Goal: Task Accomplishment & Management: Complete application form

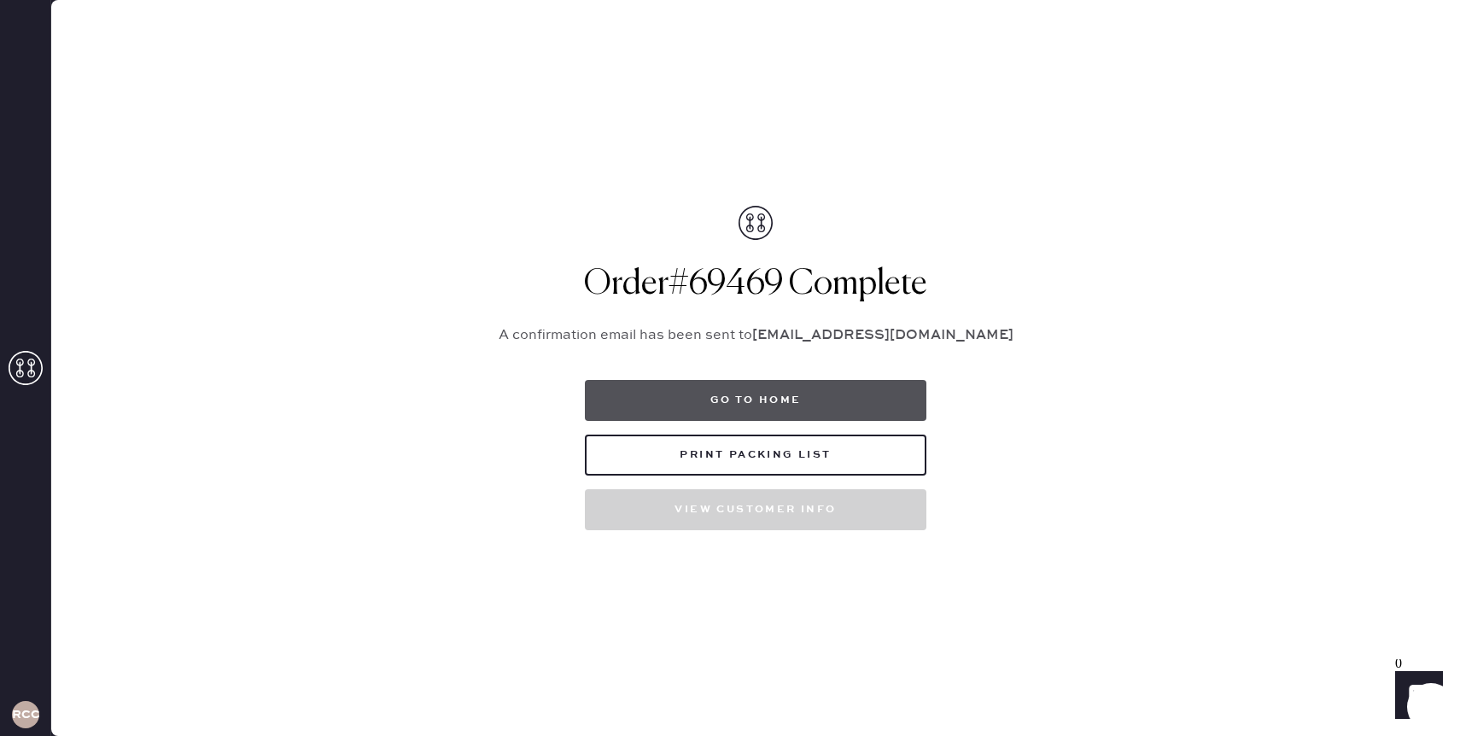
click at [873, 395] on button "Go to home" at bounding box center [756, 400] width 342 height 41
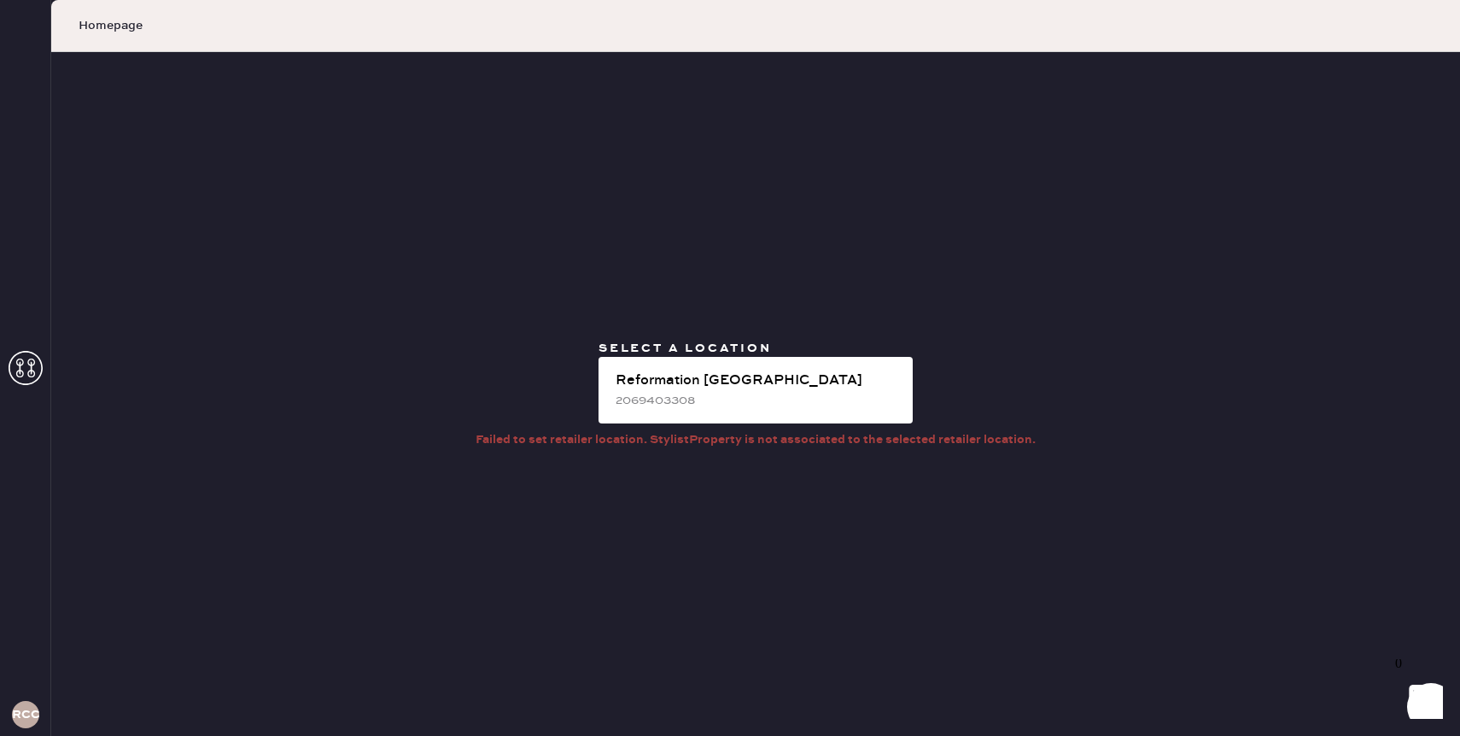
click at [873, 395] on div "2069403308" at bounding box center [758, 400] width 284 height 19
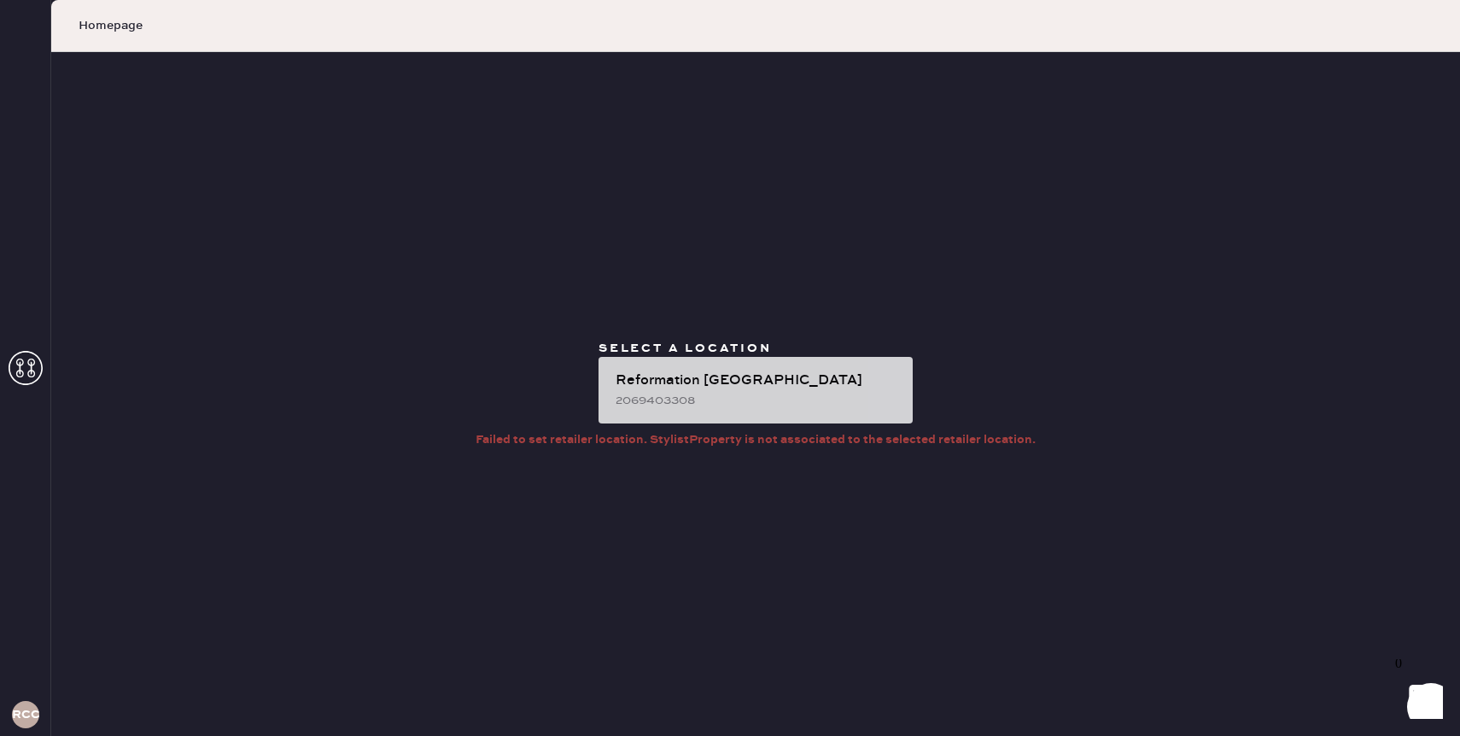
click at [781, 376] on div "Reformation [GEOGRAPHIC_DATA]" at bounding box center [758, 381] width 284 height 20
click at [833, 399] on div "2069403308" at bounding box center [758, 400] width 284 height 19
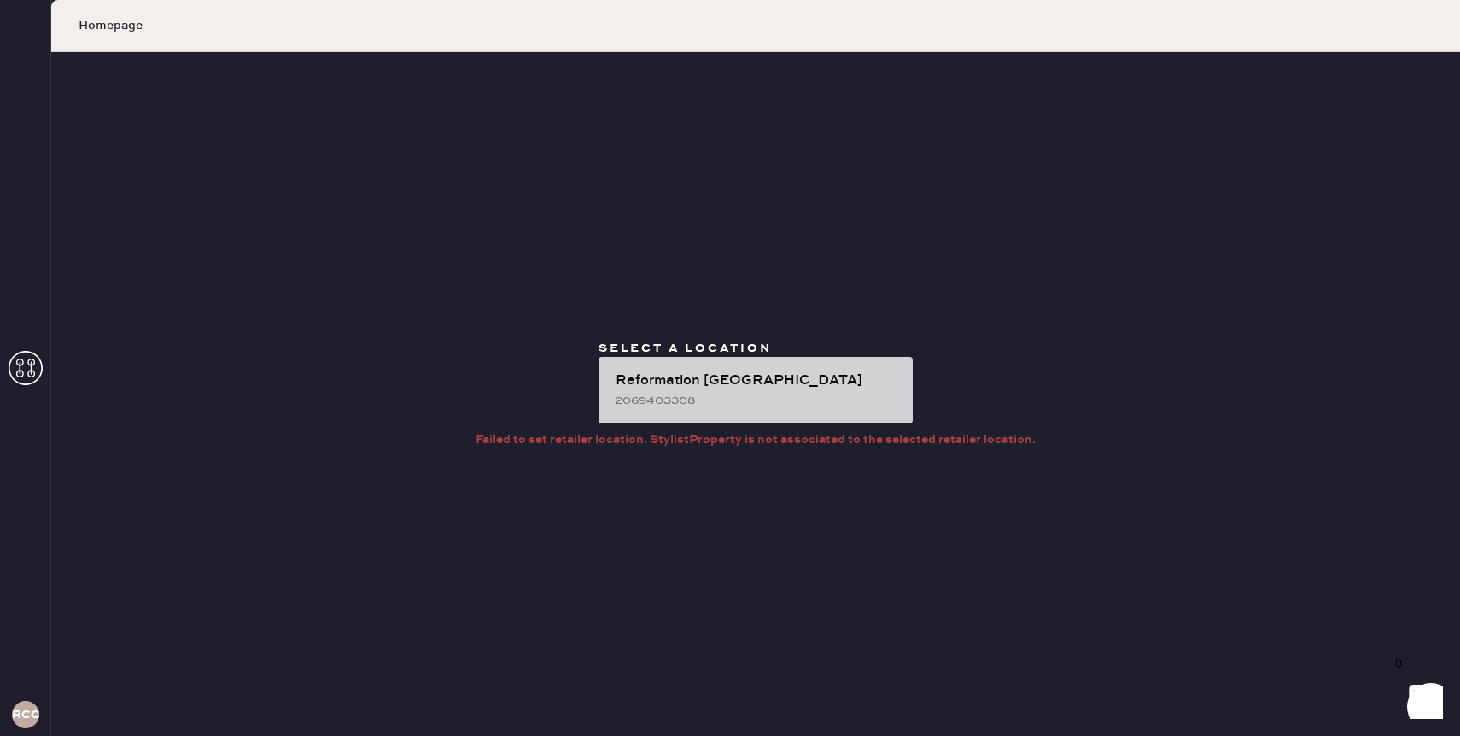
click at [833, 399] on div "2069403308" at bounding box center [758, 400] width 284 height 19
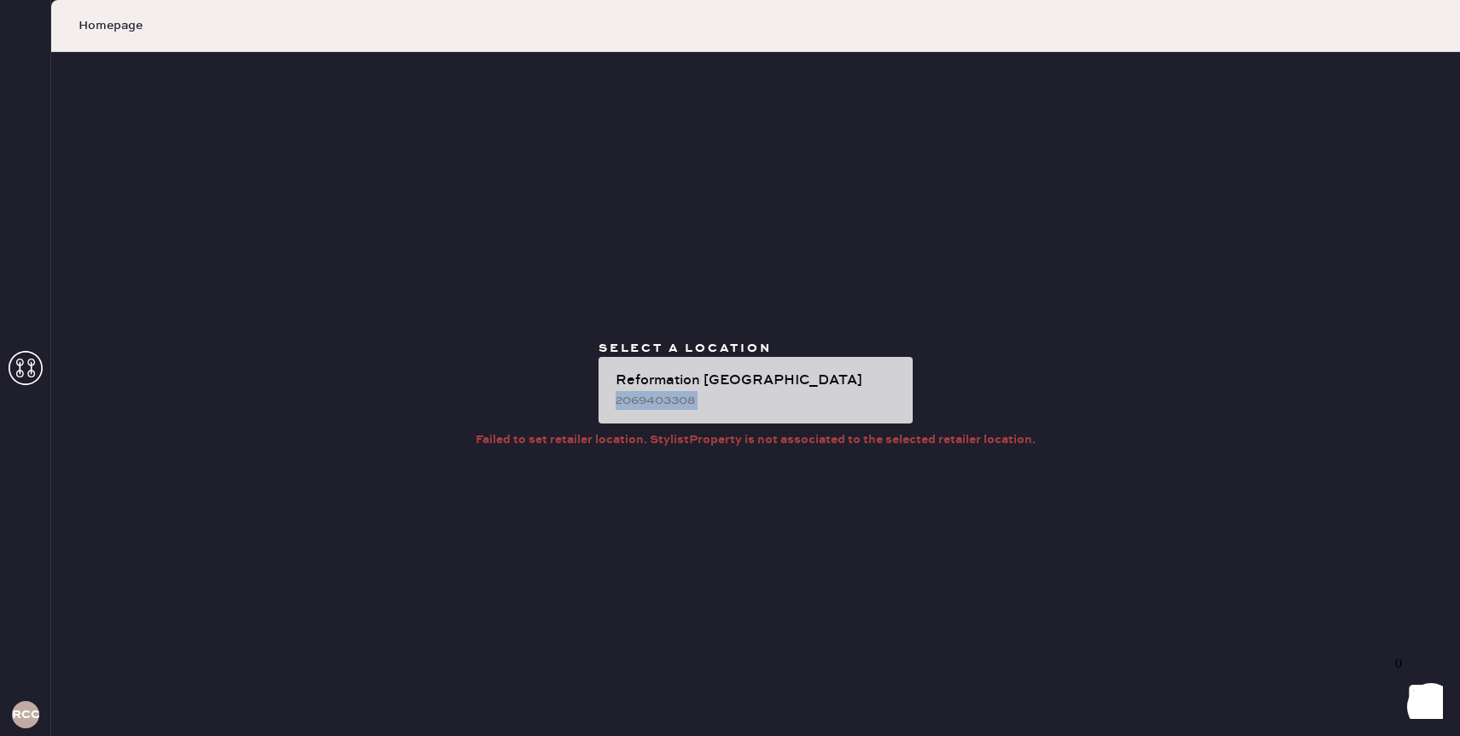
click at [833, 391] on div "2069403308" at bounding box center [758, 400] width 284 height 19
click at [673, 378] on div "Reformation [GEOGRAPHIC_DATA]" at bounding box center [758, 381] width 284 height 20
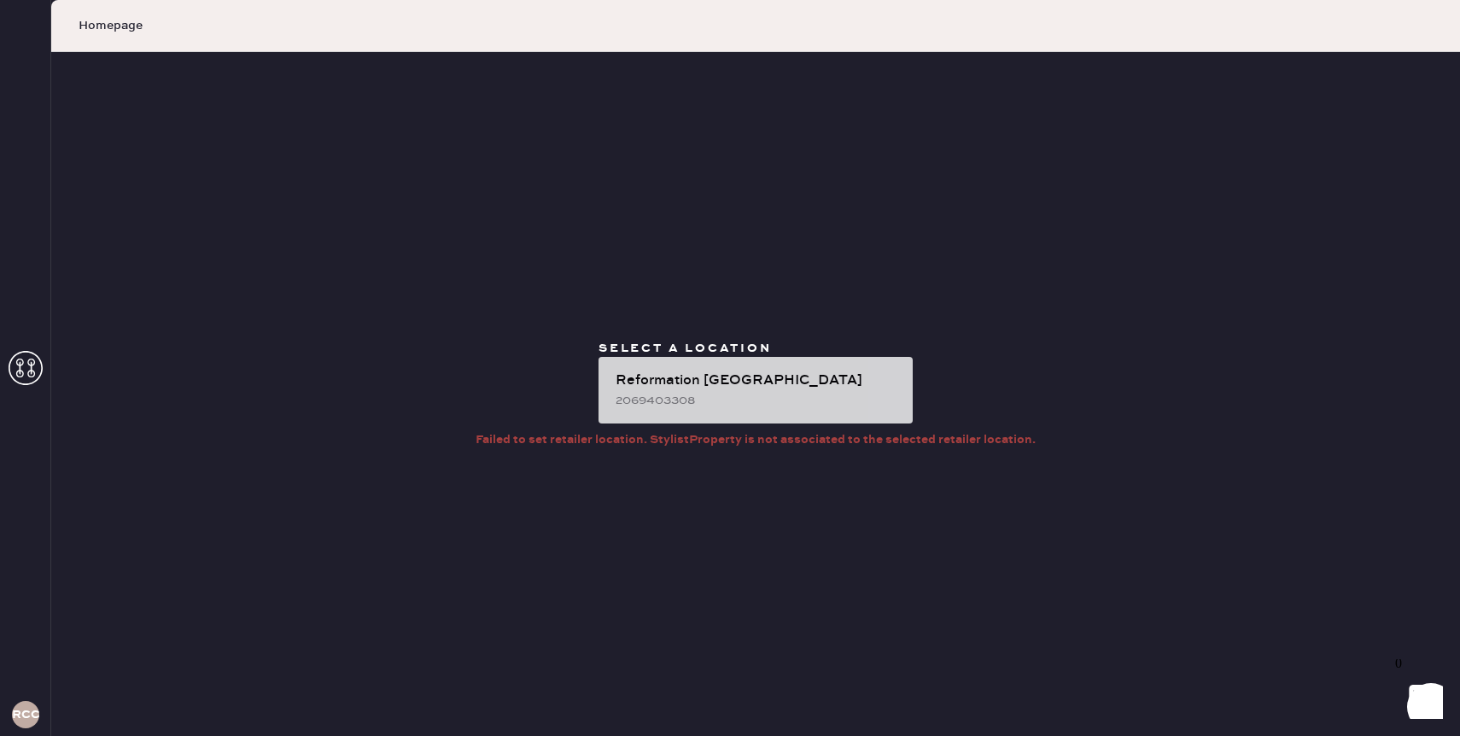
click at [673, 378] on div "Reformation [GEOGRAPHIC_DATA]" at bounding box center [758, 381] width 284 height 20
click at [758, 409] on div "Reformation Cherry Creek 2069403308" at bounding box center [756, 390] width 314 height 67
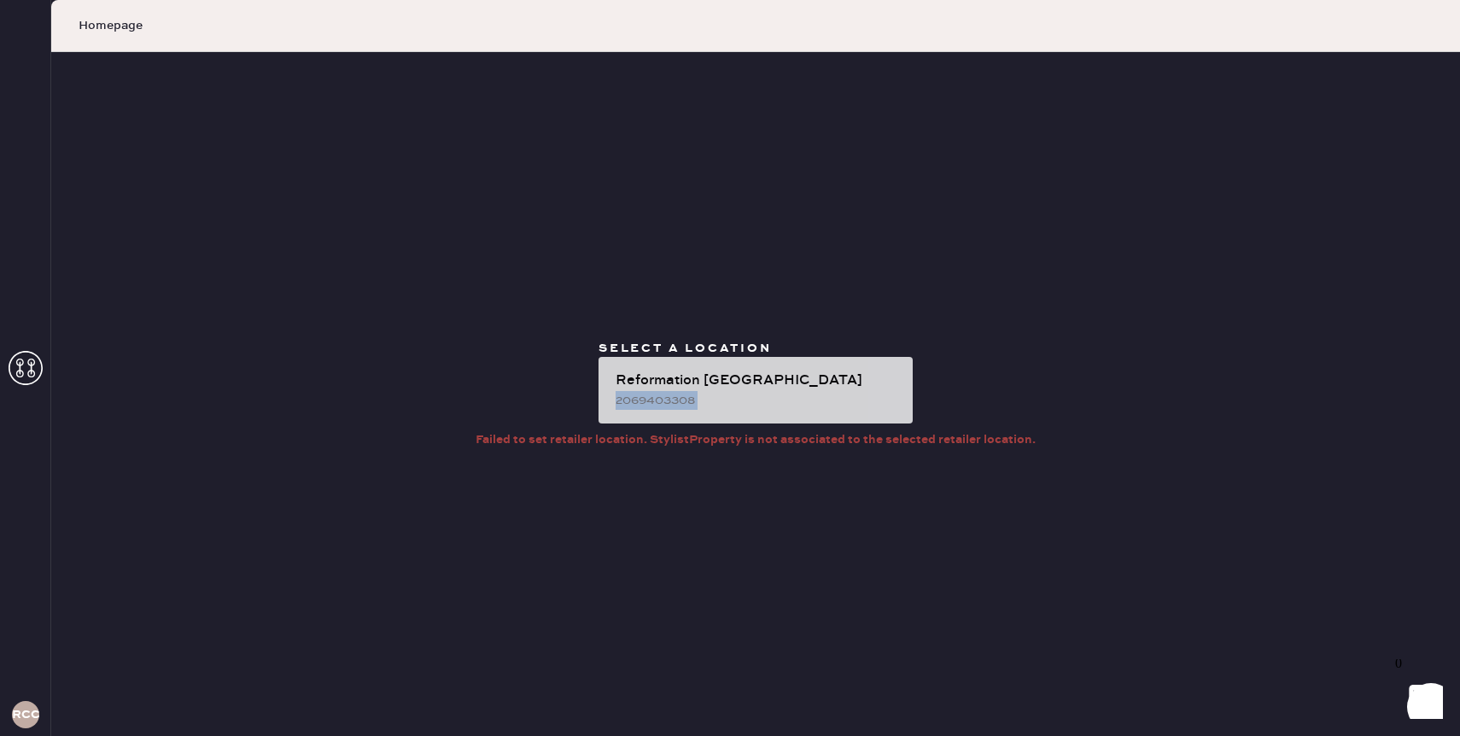
click at [758, 409] on div "Reformation Cherry Creek 2069403308" at bounding box center [756, 390] width 314 height 67
click at [714, 383] on div "Reformation [GEOGRAPHIC_DATA]" at bounding box center [758, 381] width 284 height 20
click at [736, 411] on div "Reformation Cherry Creek 2069403308" at bounding box center [756, 390] width 314 height 67
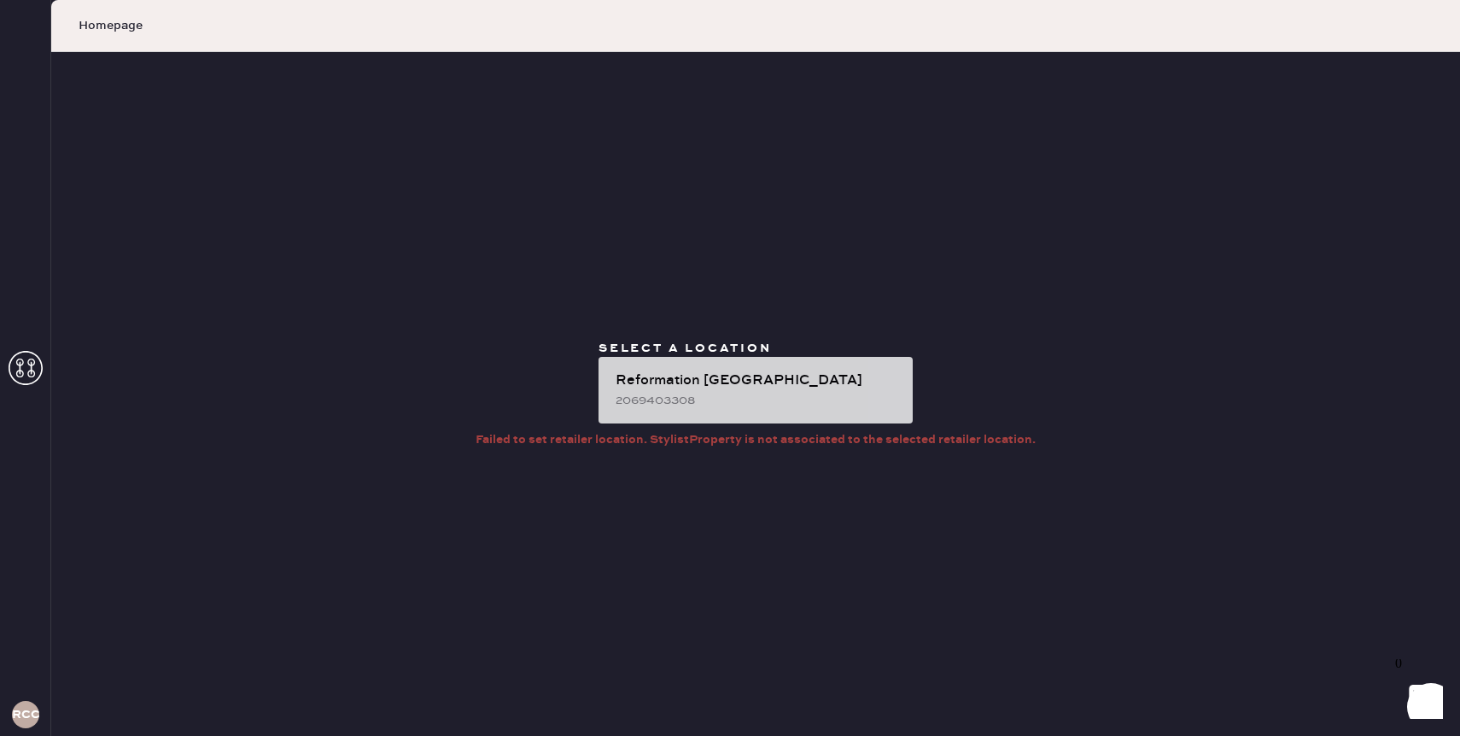
click at [736, 411] on div "Reformation Cherry Creek 2069403308" at bounding box center [756, 390] width 314 height 67
click at [795, 373] on div "Reformation [GEOGRAPHIC_DATA]" at bounding box center [758, 381] width 284 height 20
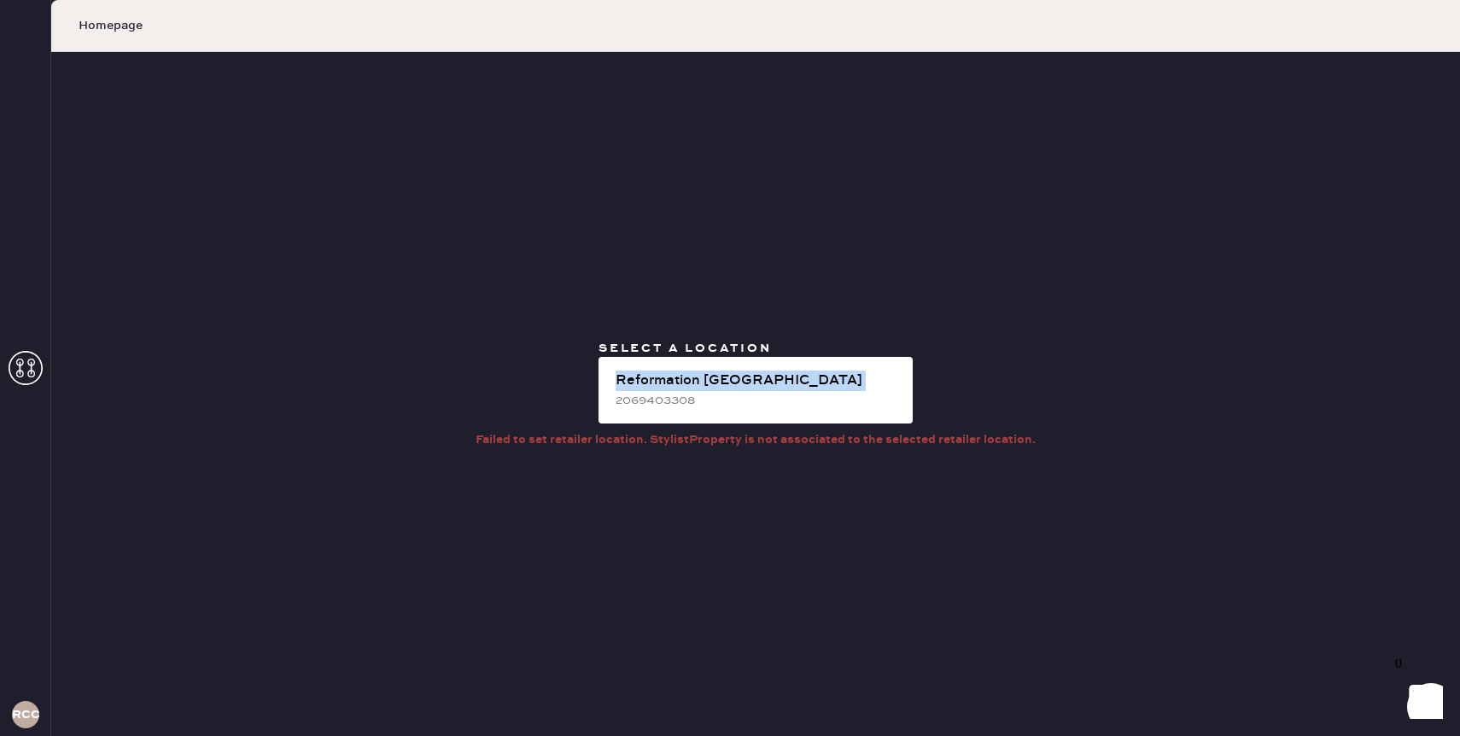
click at [114, 35] on div "Homepage" at bounding box center [755, 26] width 1409 height 52
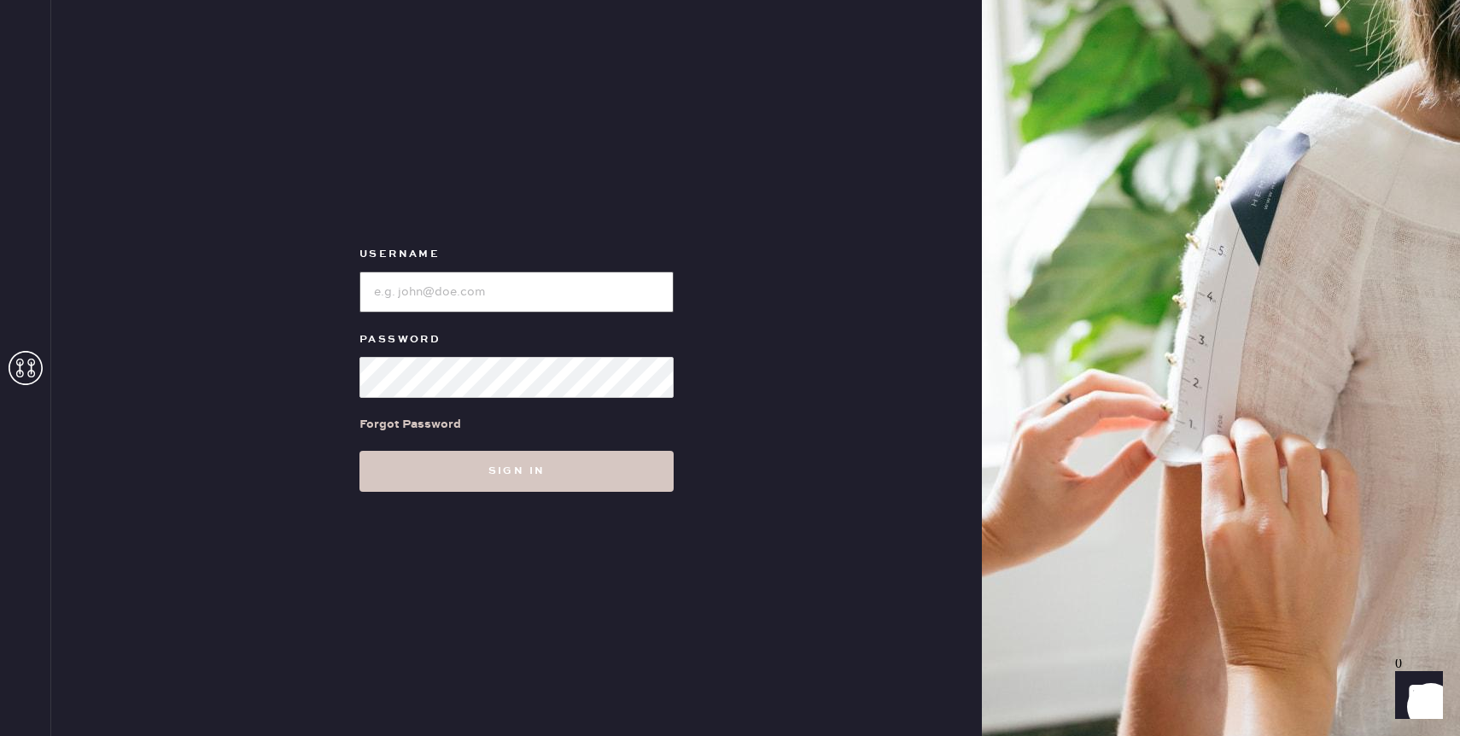
click at [460, 273] on input "loginName" at bounding box center [517, 292] width 314 height 41
type input "reformationcherrycreek"
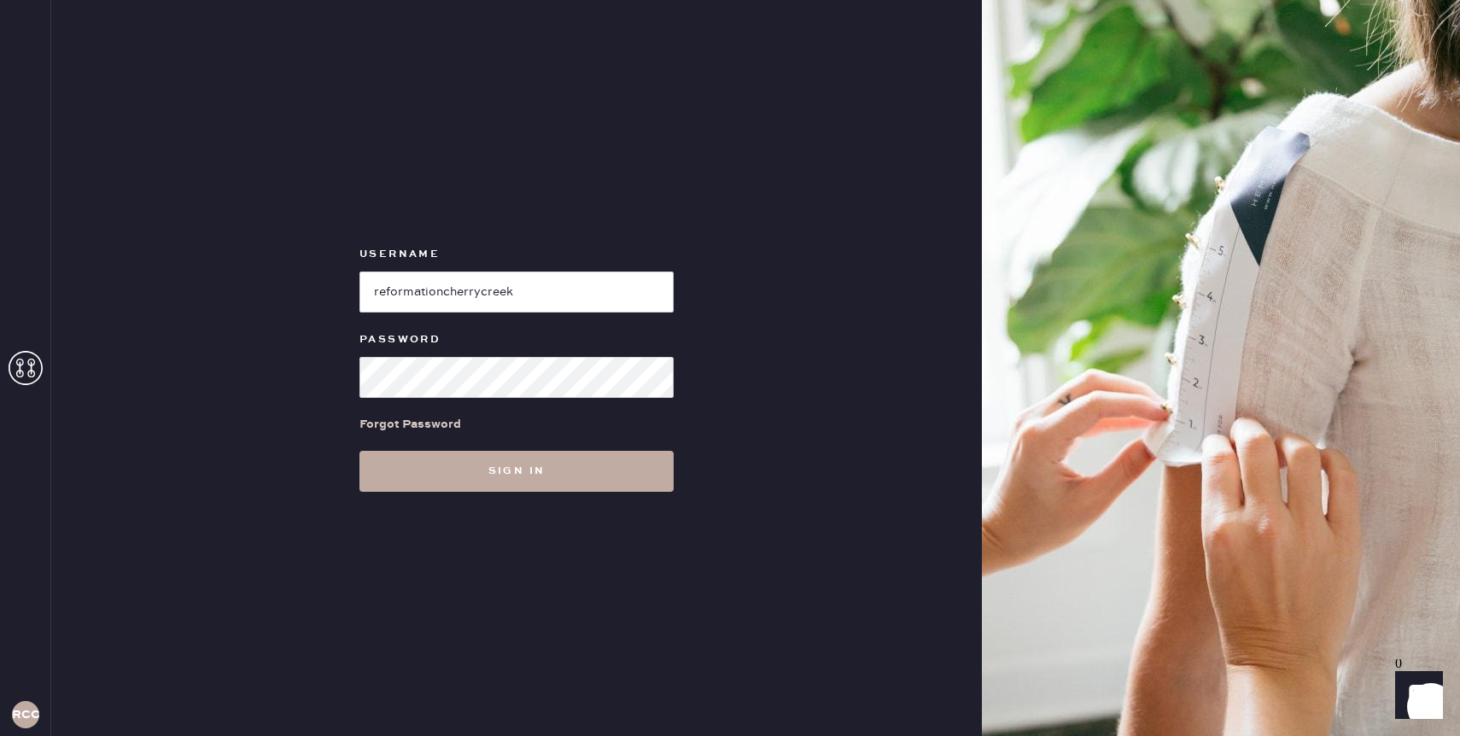
click at [468, 462] on button "Sign in" at bounding box center [517, 471] width 314 height 41
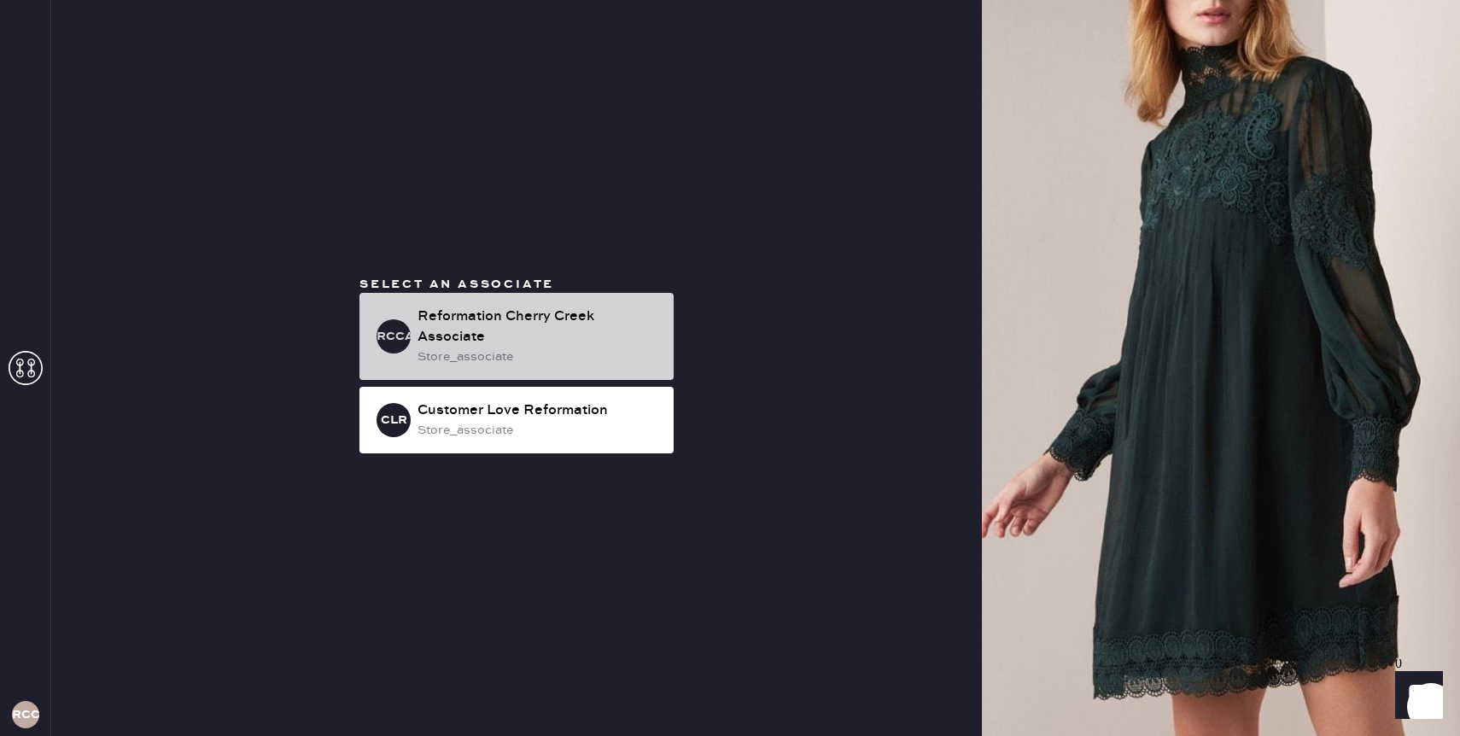
click at [505, 301] on div "RCCA Reformation Cherry Creek Associate store_associate" at bounding box center [517, 336] width 314 height 87
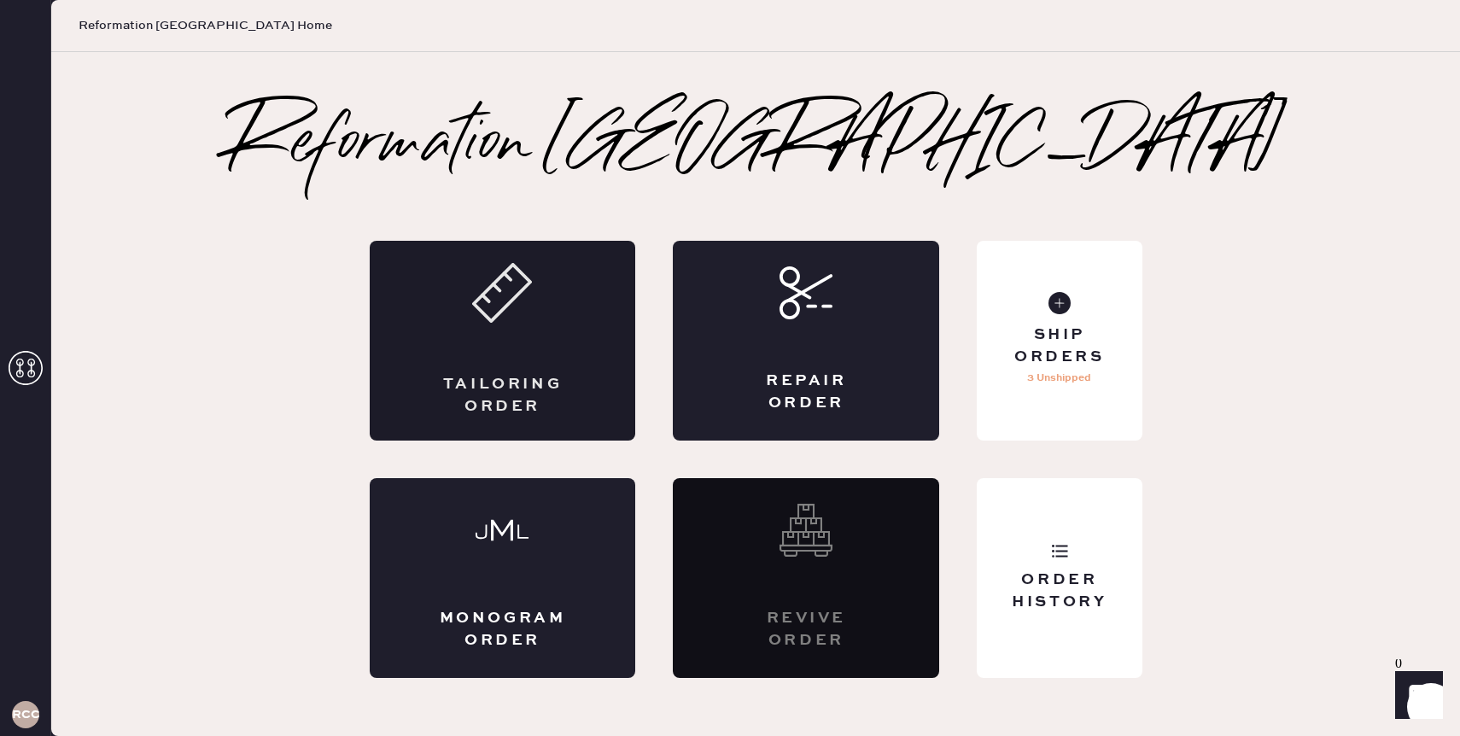
click at [504, 300] on icon at bounding box center [502, 293] width 60 height 60
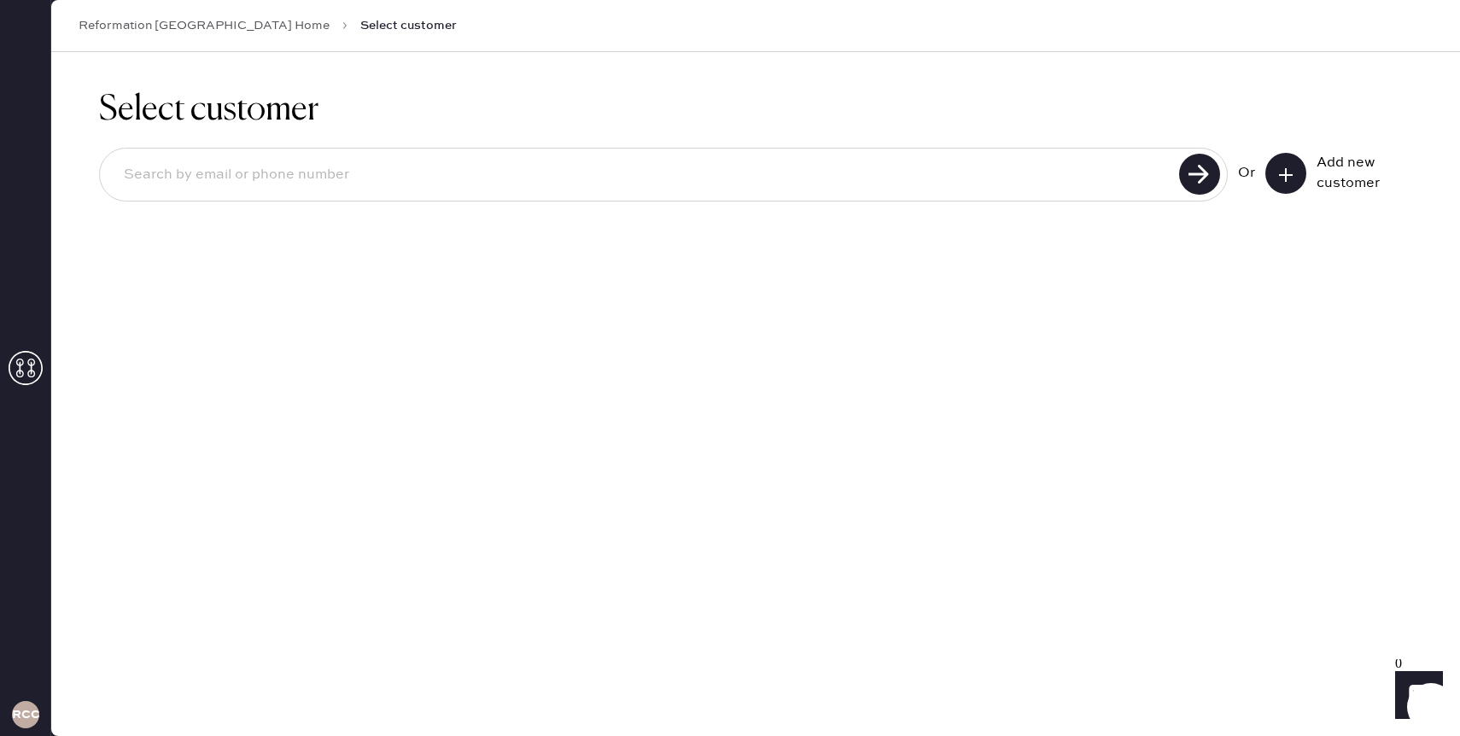
click at [431, 179] on input at bounding box center [642, 174] width 1064 height 39
click at [1296, 166] on button at bounding box center [1286, 173] width 41 height 41
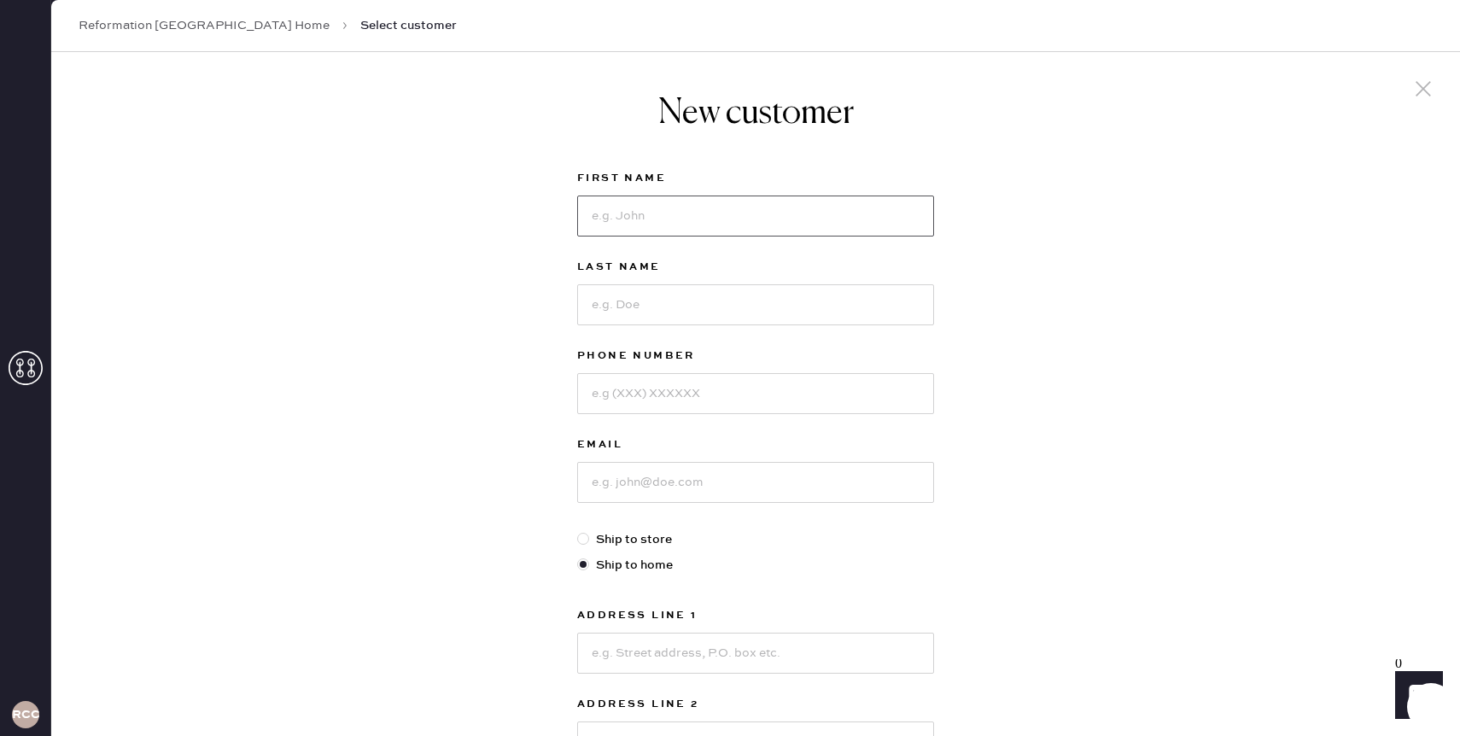
click at [841, 213] on input at bounding box center [755, 216] width 357 height 41
type input "[GEOGRAPHIC_DATA]"
click at [764, 296] on input at bounding box center [755, 304] width 357 height 41
type input "[PERSON_NAME]"
click at [648, 394] on input at bounding box center [755, 393] width 357 height 41
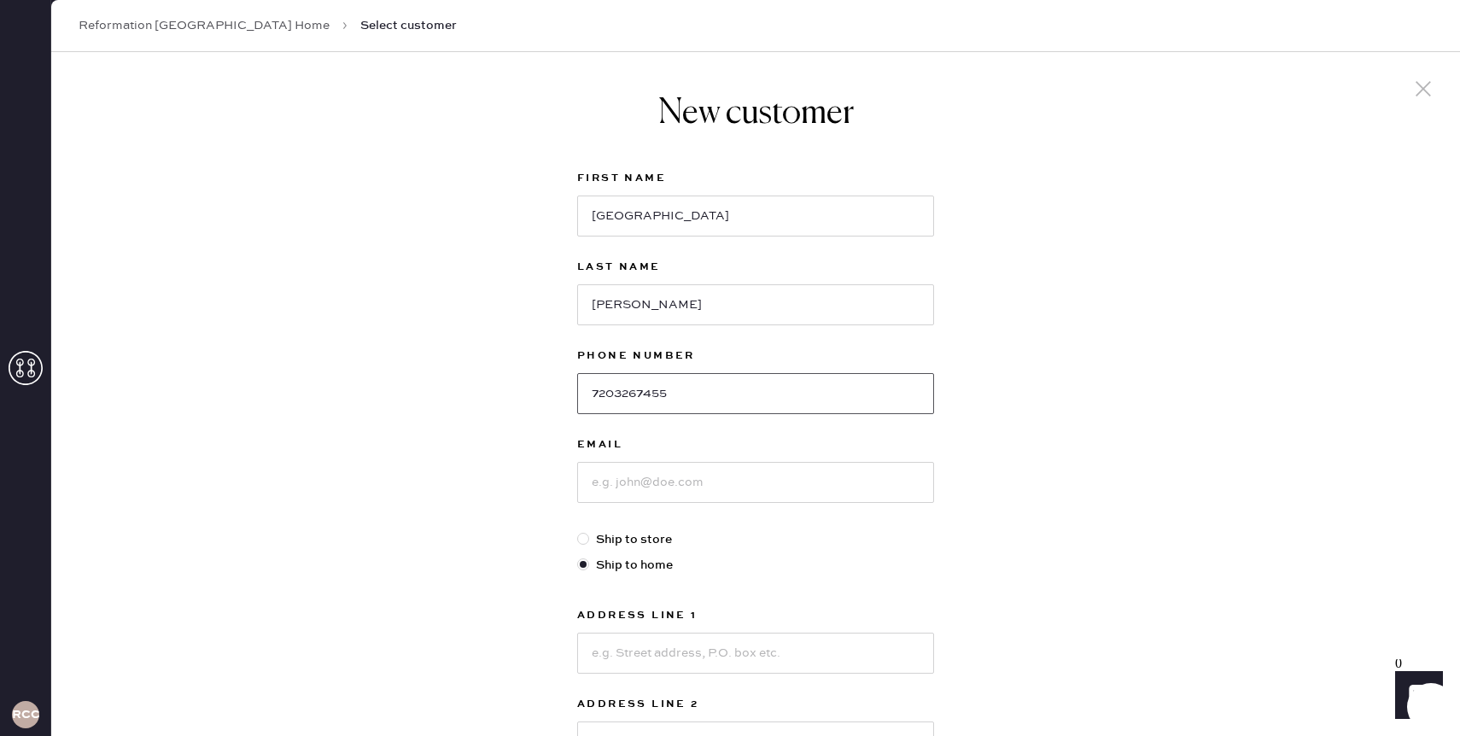
type input "7203267455"
drag, startPoint x: 641, startPoint y: 482, endPoint x: 641, endPoint y: 471, distance: 11.1
click at [641, 482] on input at bounding box center [755, 482] width 357 height 41
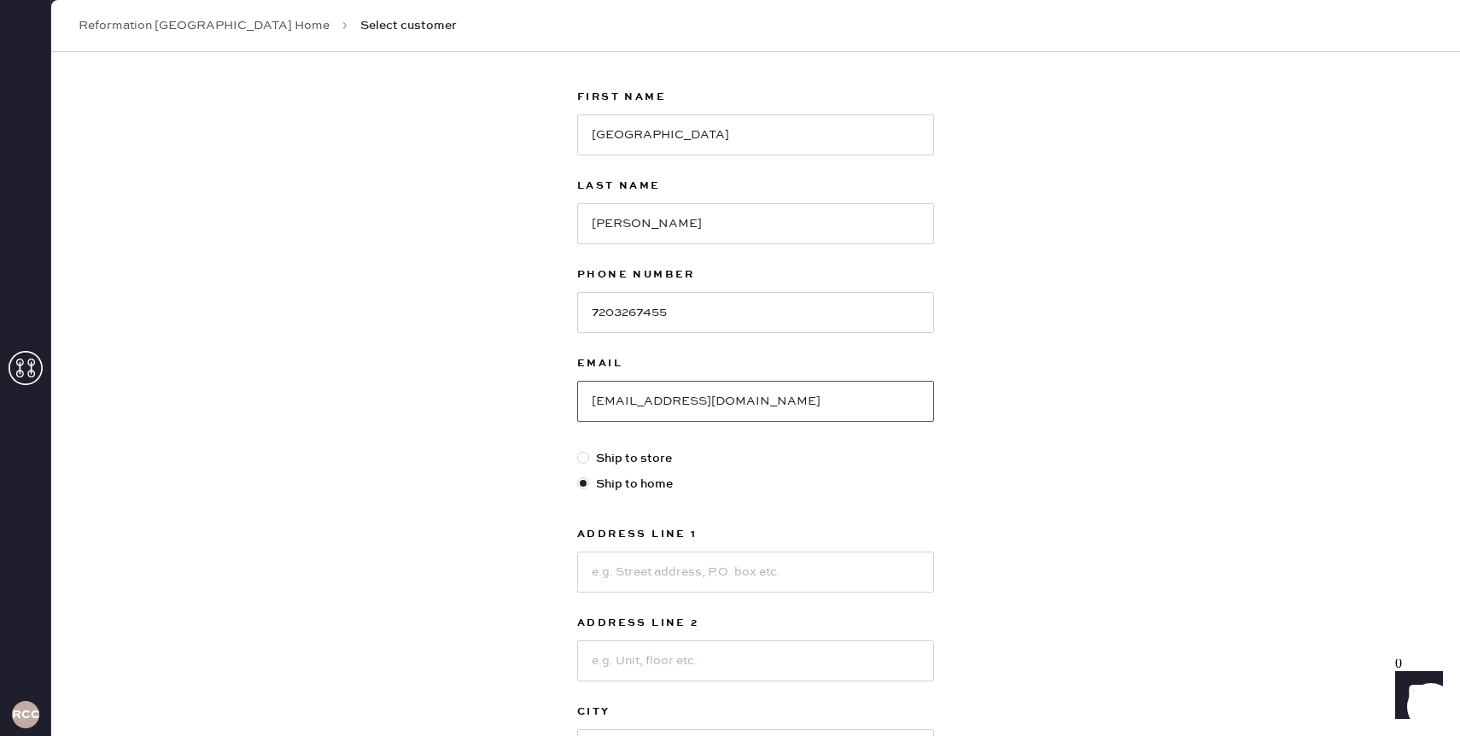
scroll to position [84, 0]
type input "[EMAIL_ADDRESS][DOMAIN_NAME]"
click at [644, 568] on input at bounding box center [755, 569] width 357 height 41
click at [681, 565] on input "[STREET_ADDRESS]" at bounding box center [755, 569] width 357 height 41
click at [672, 568] on input "[STREET_ADDRESS]" at bounding box center [755, 569] width 357 height 41
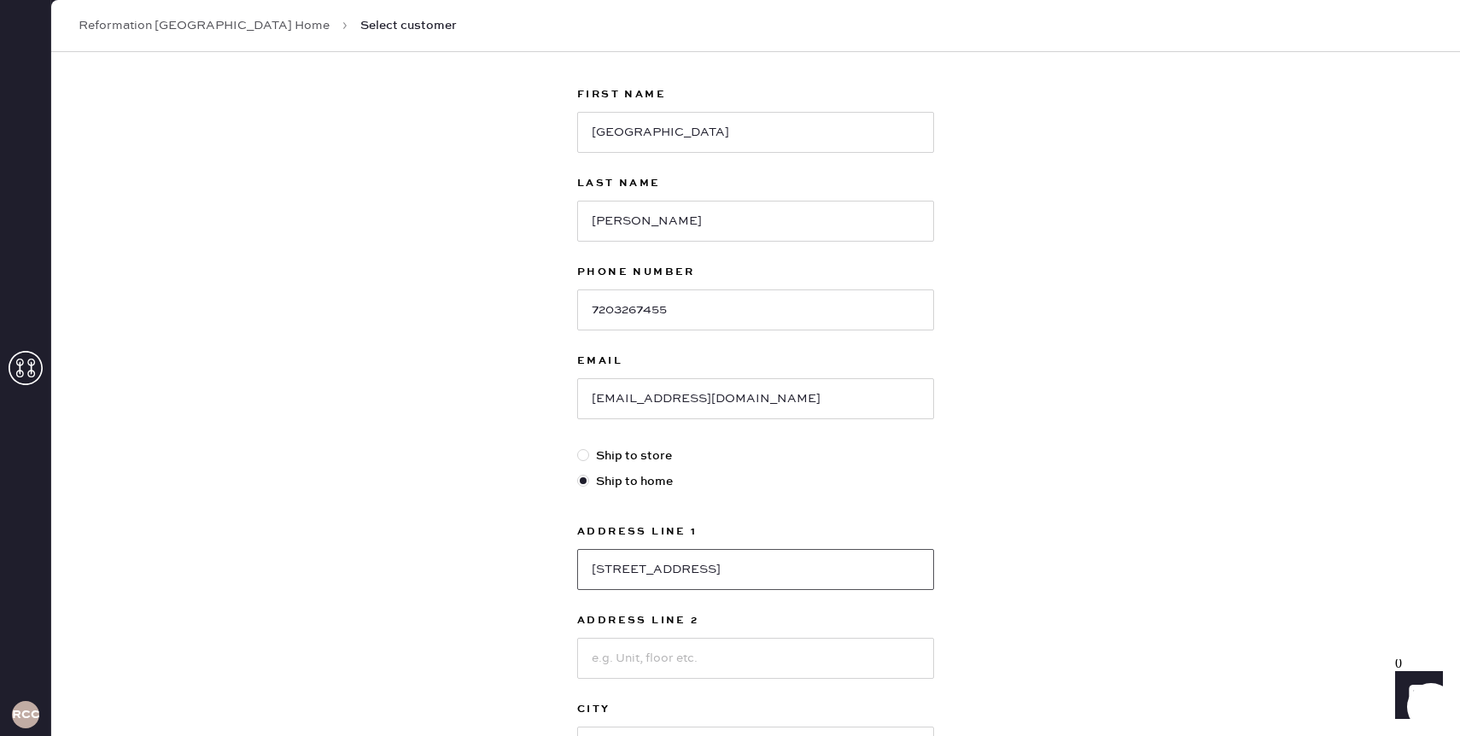
click at [658, 576] on input "[STREET_ADDRESS]" at bounding box center [755, 569] width 357 height 41
type input "[STREET_ADDRESS]"
click at [670, 607] on div "Address Line [GEOGRAPHIC_DATA] Court Address Line 2 City State Select AK [GEOGR…" at bounding box center [755, 689] width 357 height 335
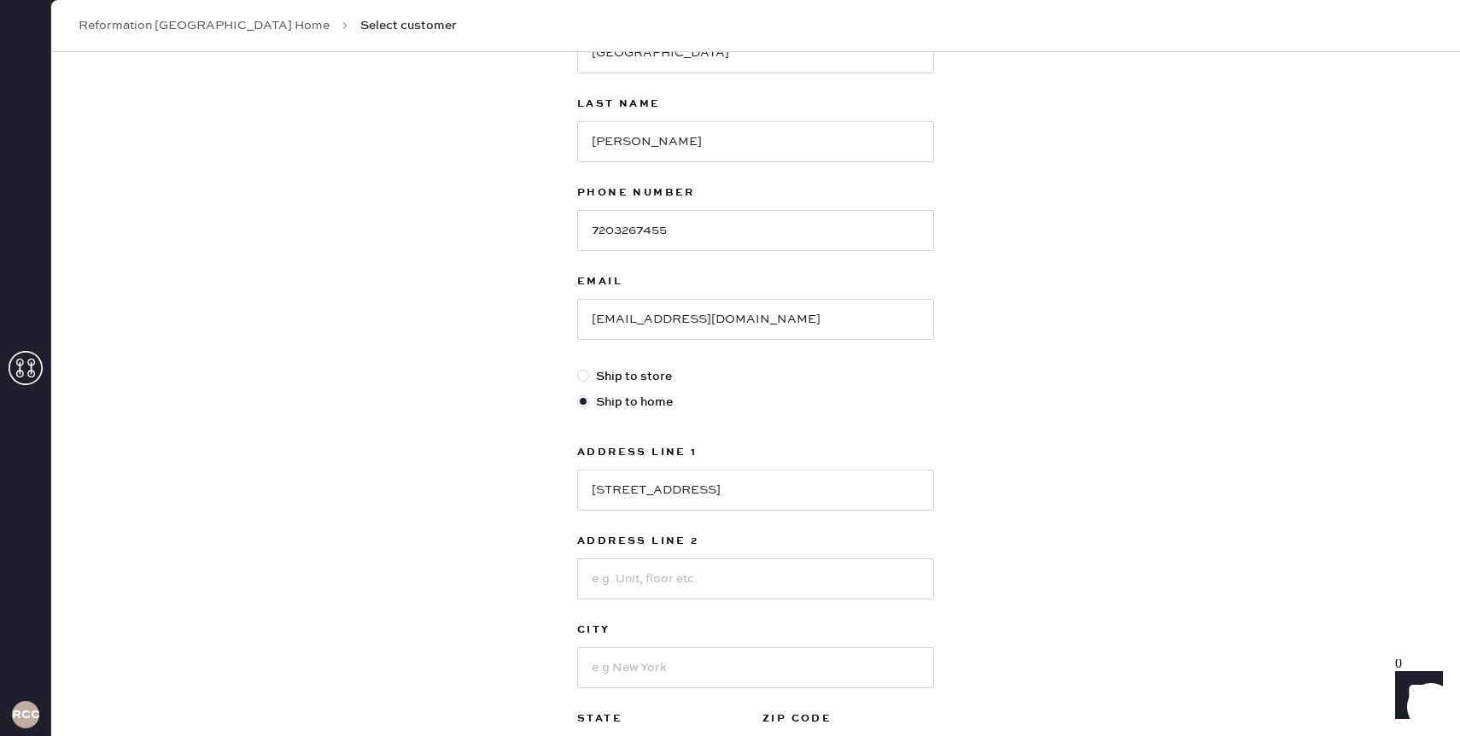
scroll to position [165, 0]
click at [652, 584] on input at bounding box center [755, 577] width 357 height 41
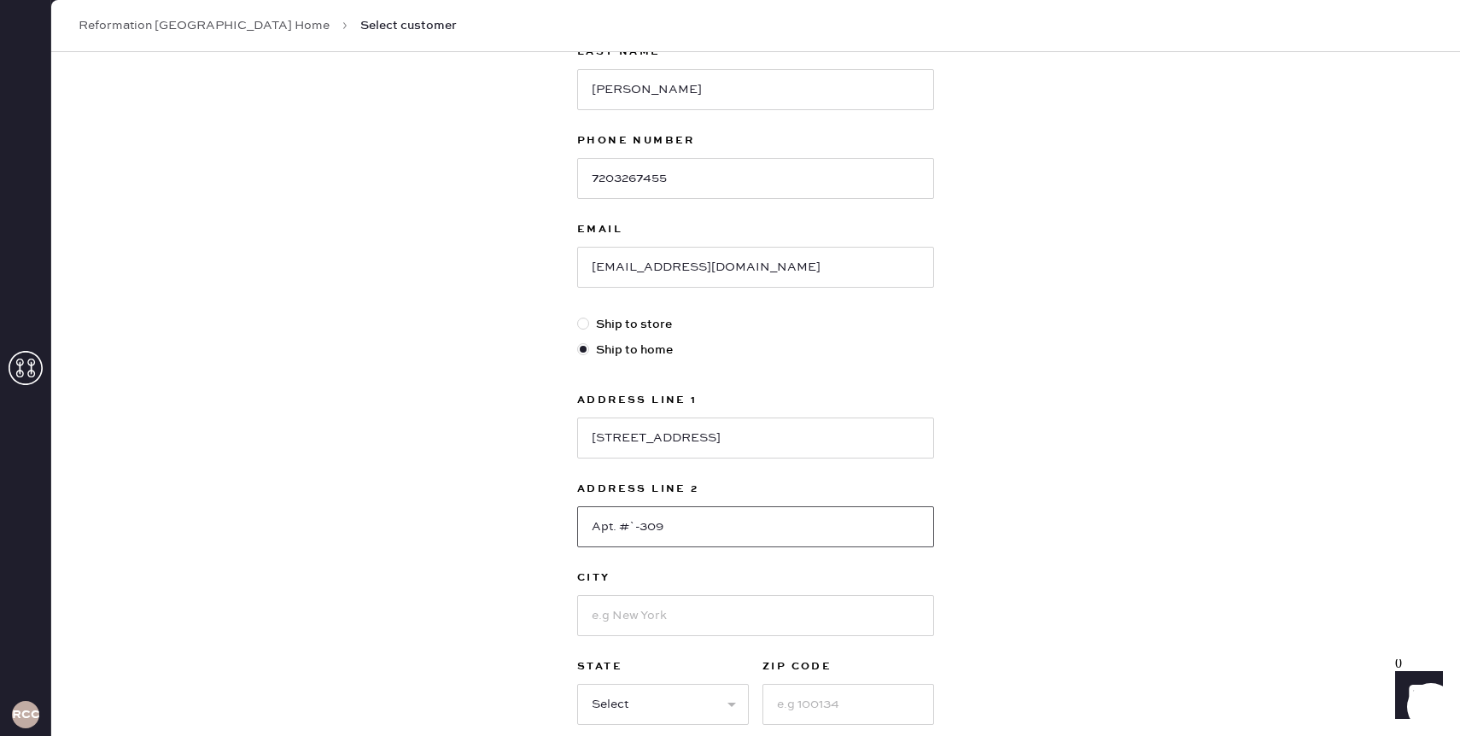
scroll to position [224, 0]
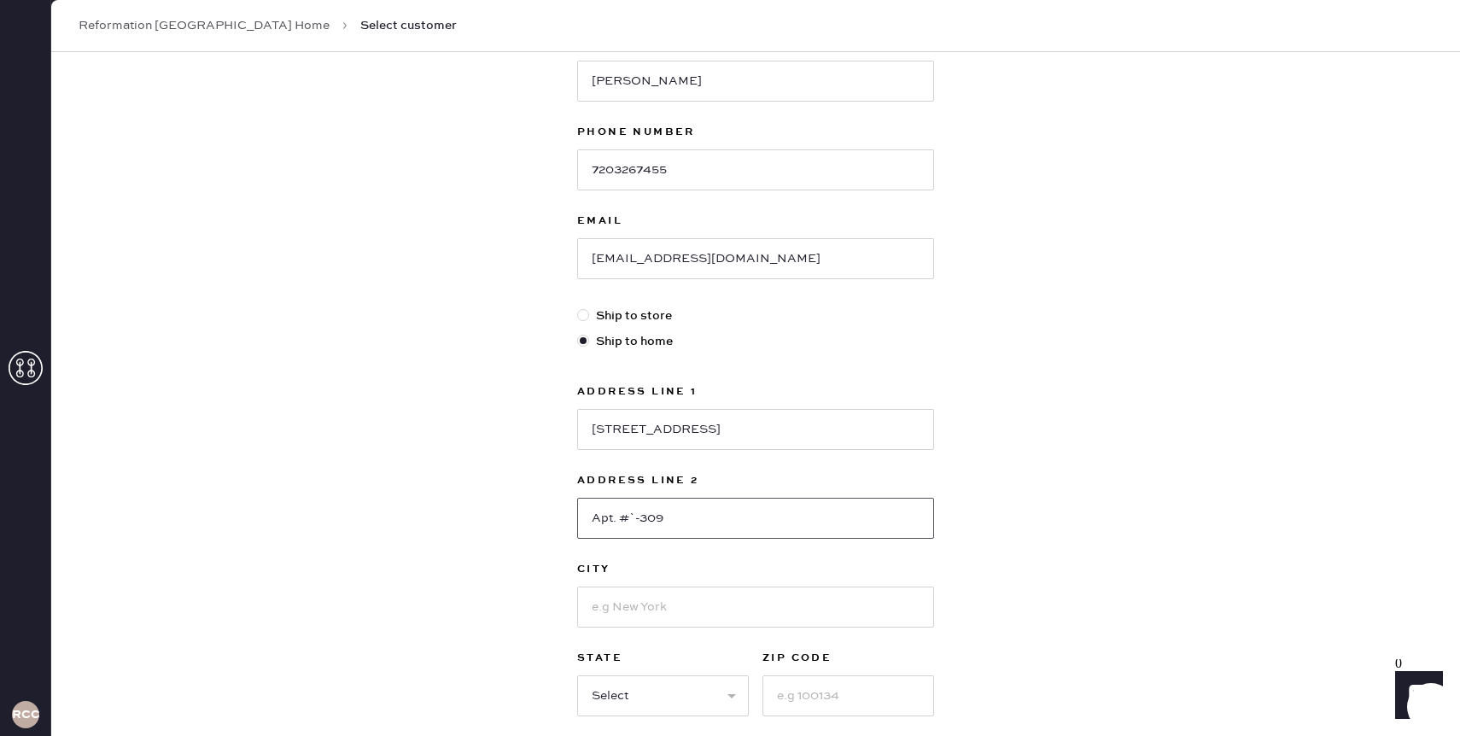
click at [635, 522] on input "Apt. #`-309" at bounding box center [755, 518] width 357 height 41
type input "Apt. #1-309"
click at [665, 610] on input at bounding box center [755, 607] width 357 height 41
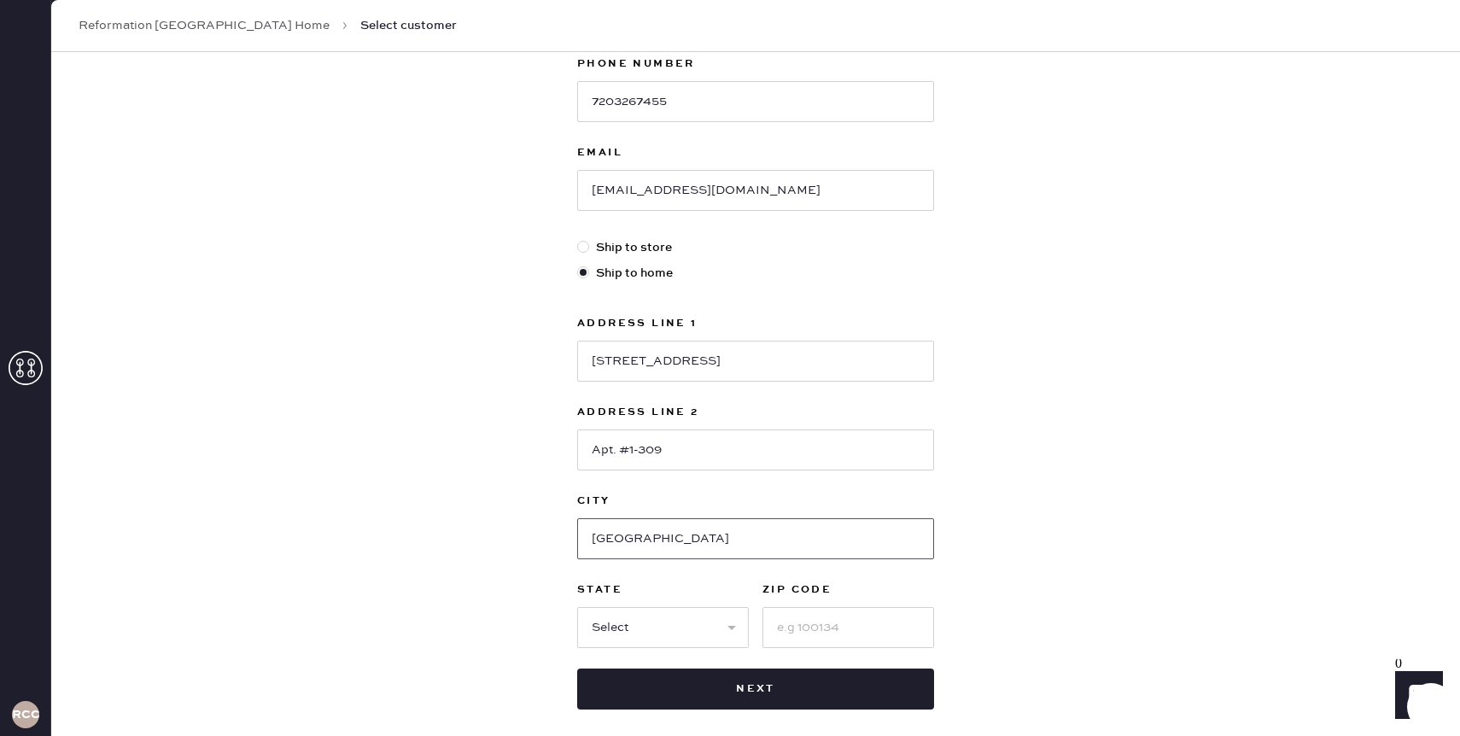
scroll to position [294, 0]
type input "[GEOGRAPHIC_DATA]"
click at [647, 623] on select "Select AK AL AR AZ CA CO CT [GEOGRAPHIC_DATA] DE FL [GEOGRAPHIC_DATA] HI [GEOGR…" at bounding box center [663, 626] width 172 height 41
select select "CO"
click at [787, 623] on input at bounding box center [849, 626] width 172 height 41
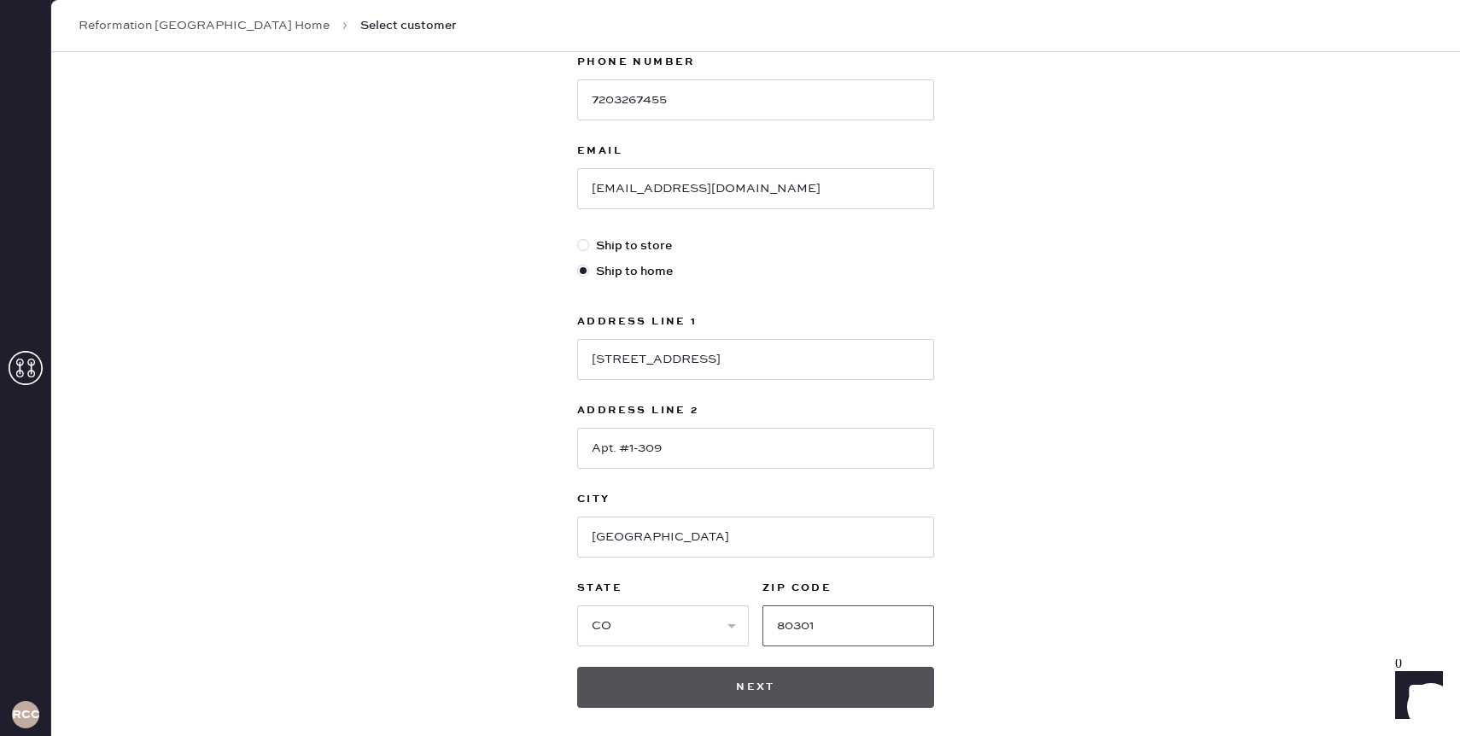
type input "80301"
click at [726, 681] on button "Next" at bounding box center [755, 687] width 357 height 41
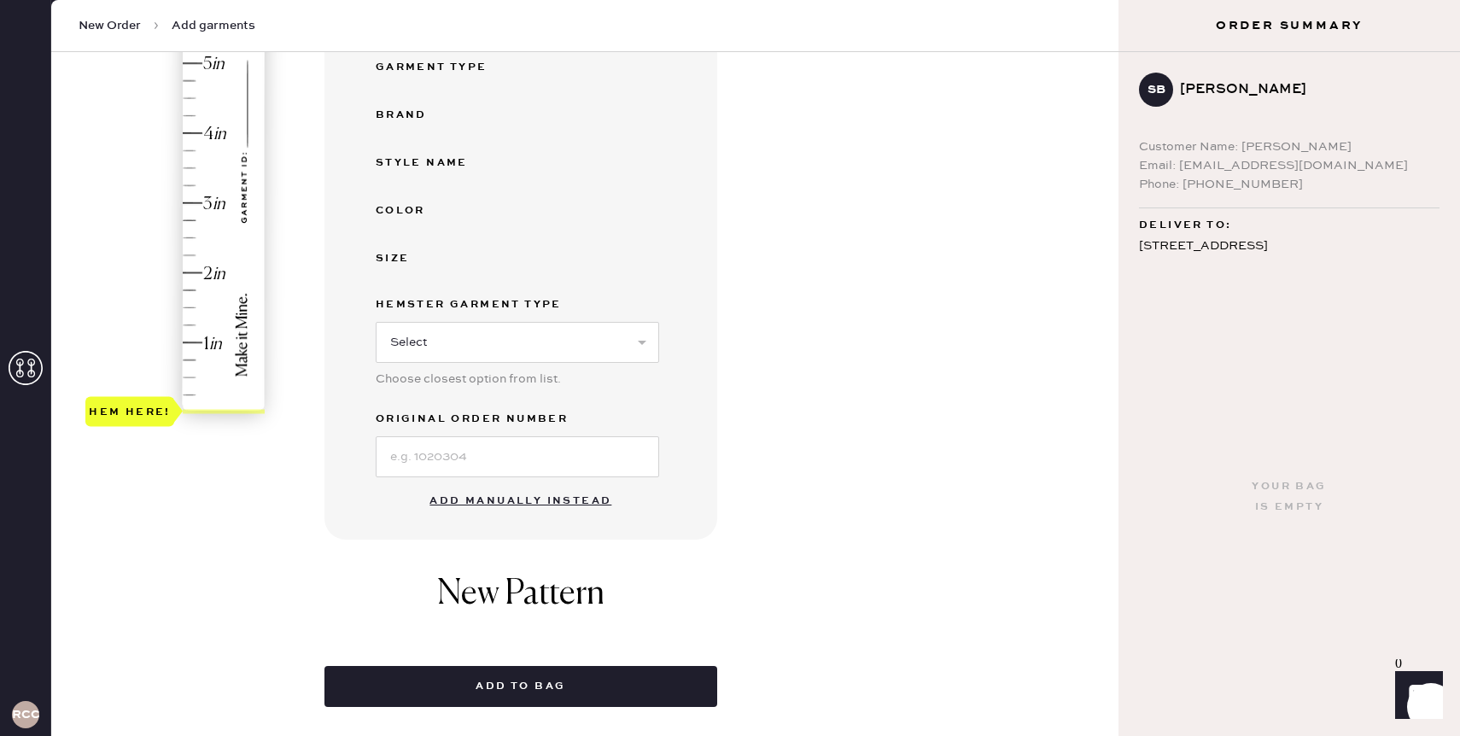
scroll to position [331, 0]
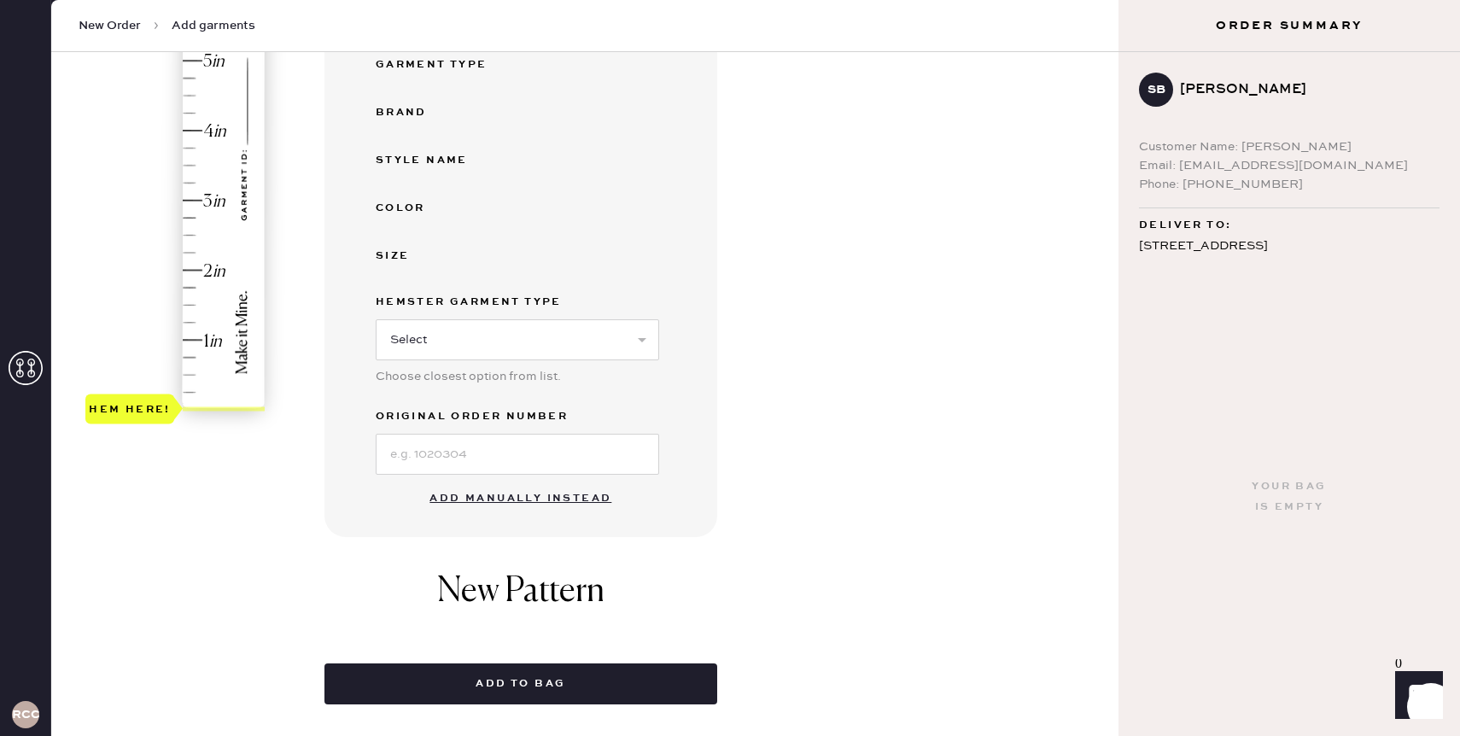
click at [518, 504] on button "Add manually instead" at bounding box center [520, 499] width 202 height 34
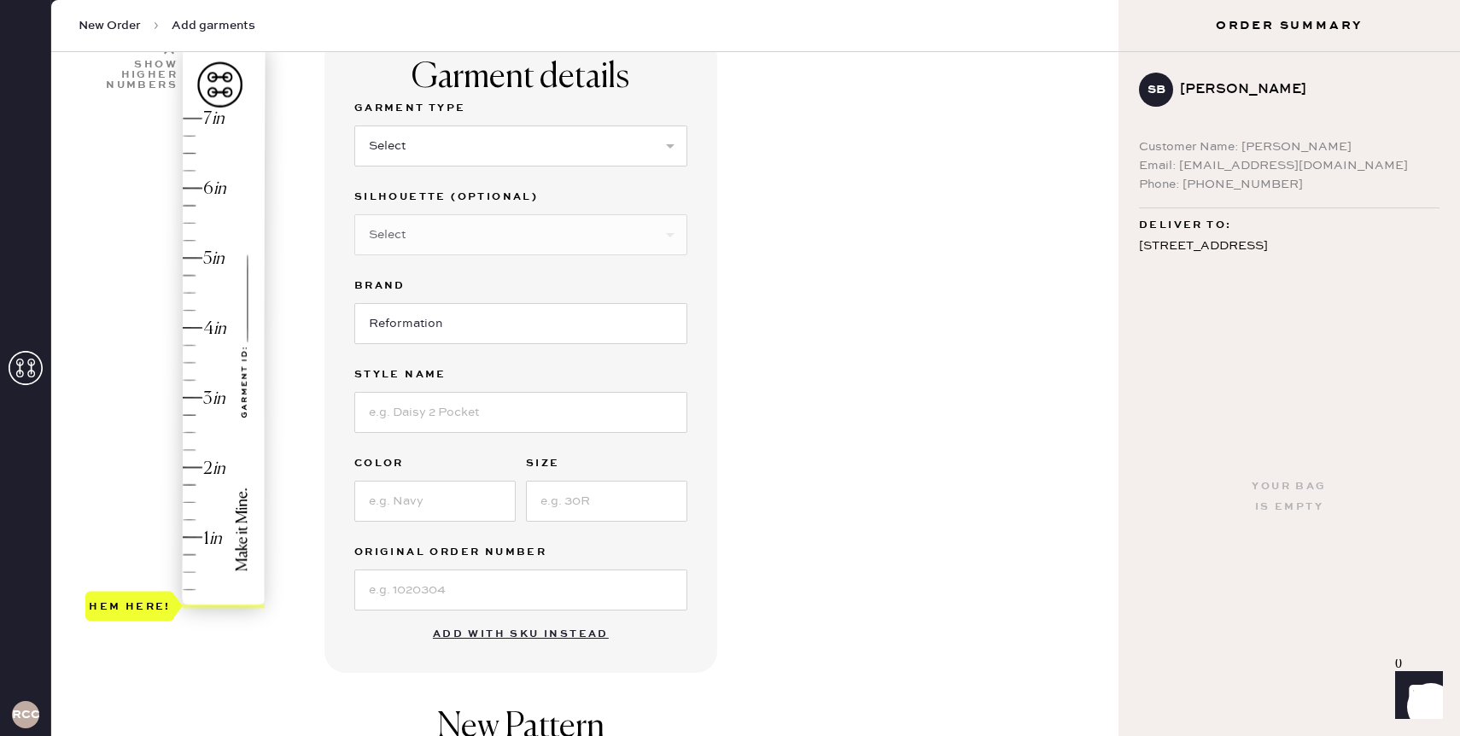
scroll to position [121, 0]
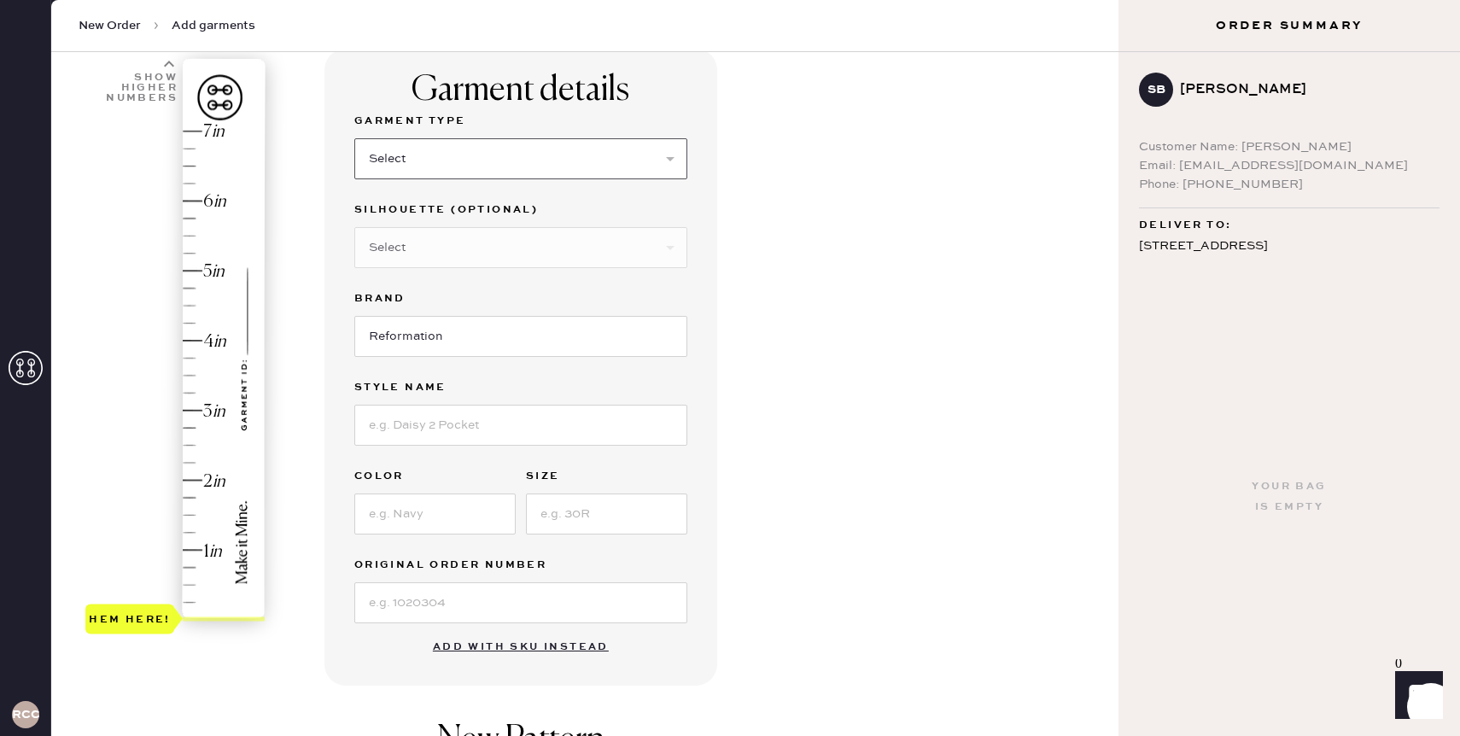
click at [518, 162] on select "Select Basic Skirt Jeans Leggings Pants Shorts Basic Sleeved Dress Basic Sleeve…" at bounding box center [520, 158] width 333 height 41
select select "2"
click at [442, 248] on select "Select Shorts Cropped Flare Boot Cut Straight Skinny Other" at bounding box center [520, 247] width 333 height 41
select select "7"
click at [426, 420] on input at bounding box center [520, 425] width 333 height 41
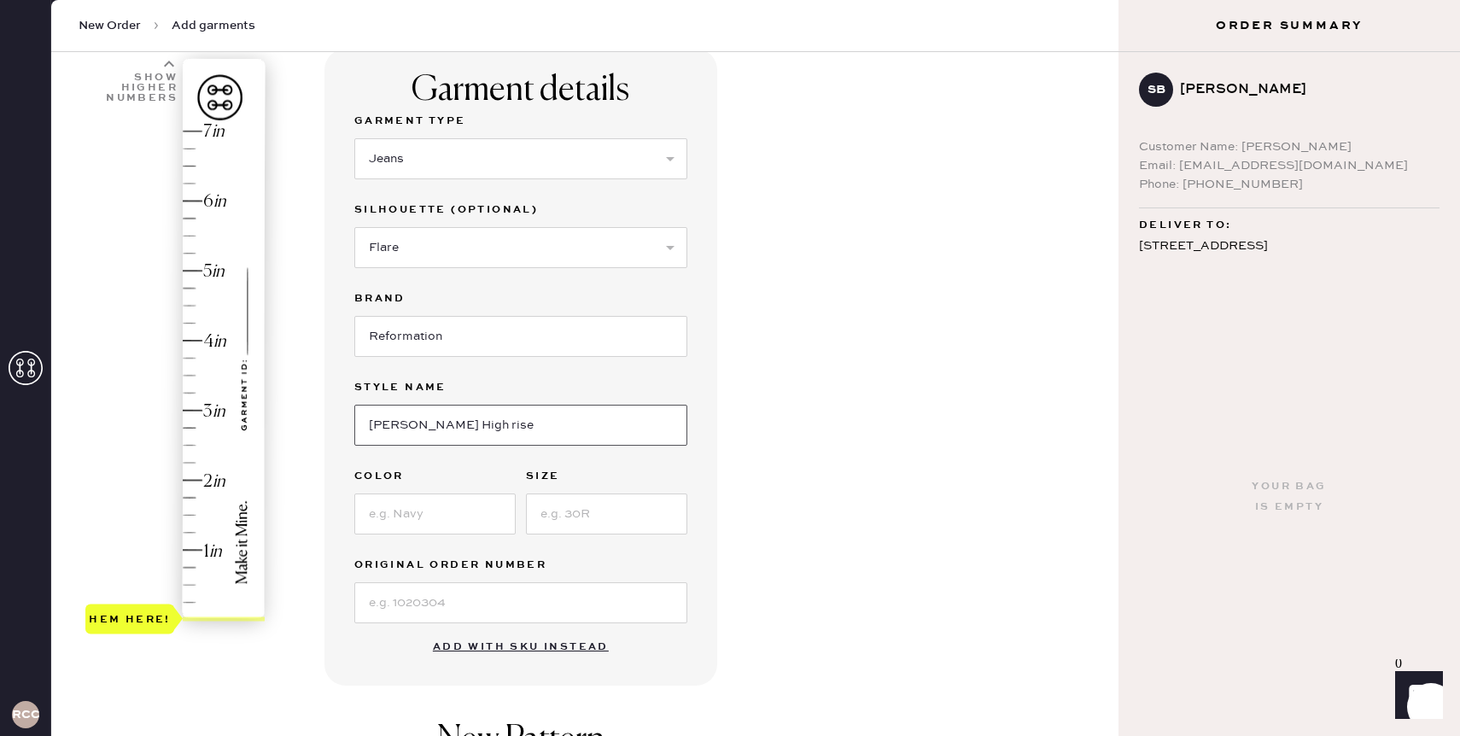
type input "[PERSON_NAME] High rise"
click at [424, 512] on input at bounding box center [434, 514] width 161 height 41
type input "Blue"
click at [582, 508] on input at bounding box center [606, 514] width 161 height 41
type input "26"
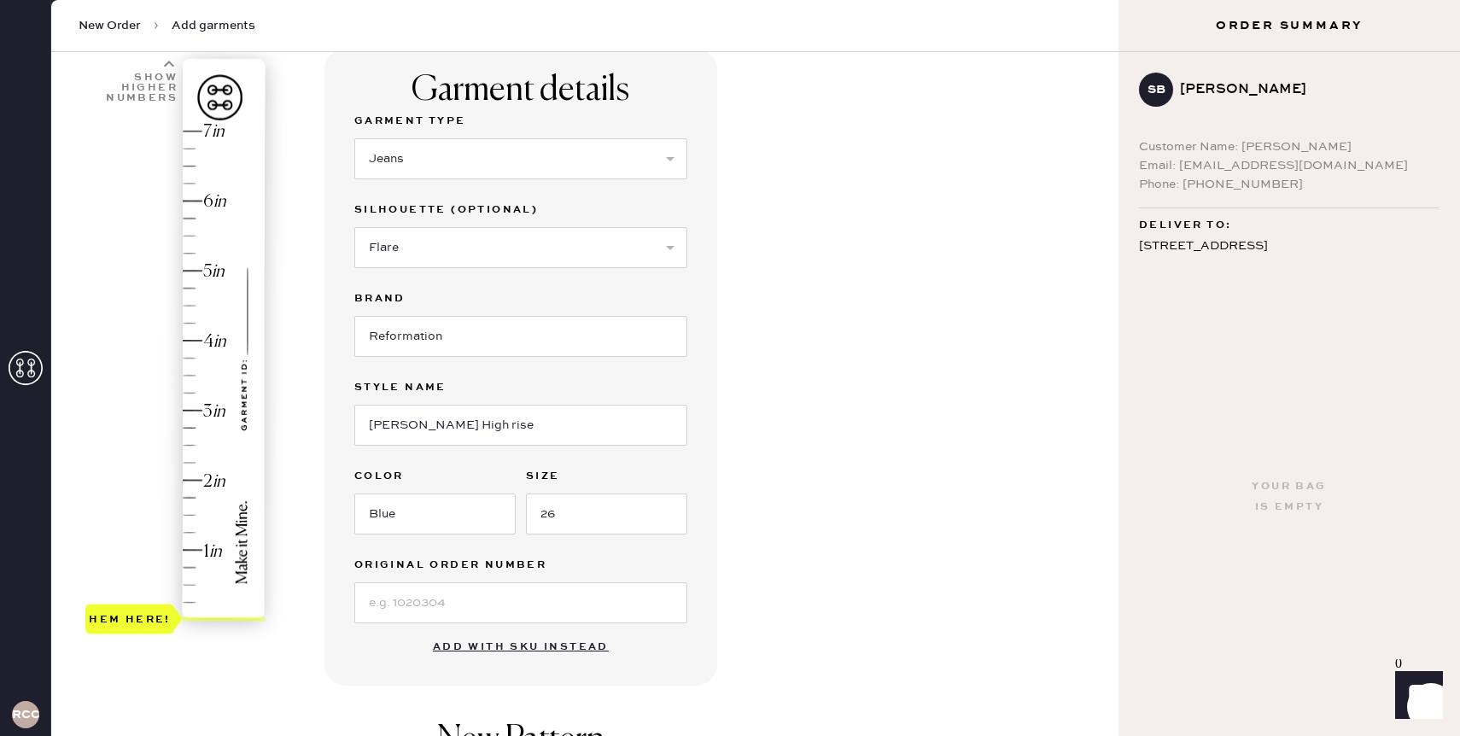
type input "2"
click at [196, 480] on div "Hem here!" at bounding box center [176, 376] width 182 height 504
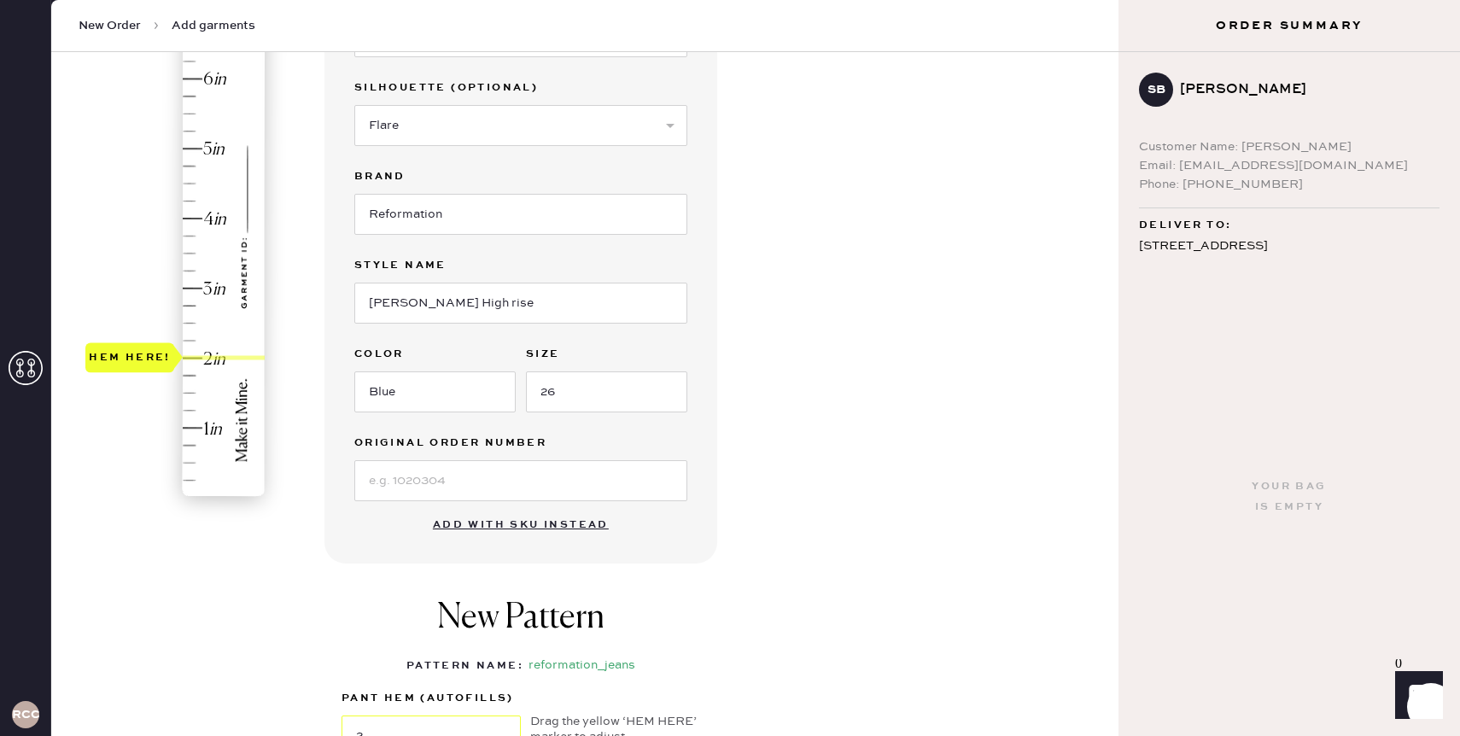
click at [779, 635] on div "Garment details Garment Type Select Basic Skirt Jeans Leggings Pants Shorts Bas…" at bounding box center [715, 412] width 781 height 970
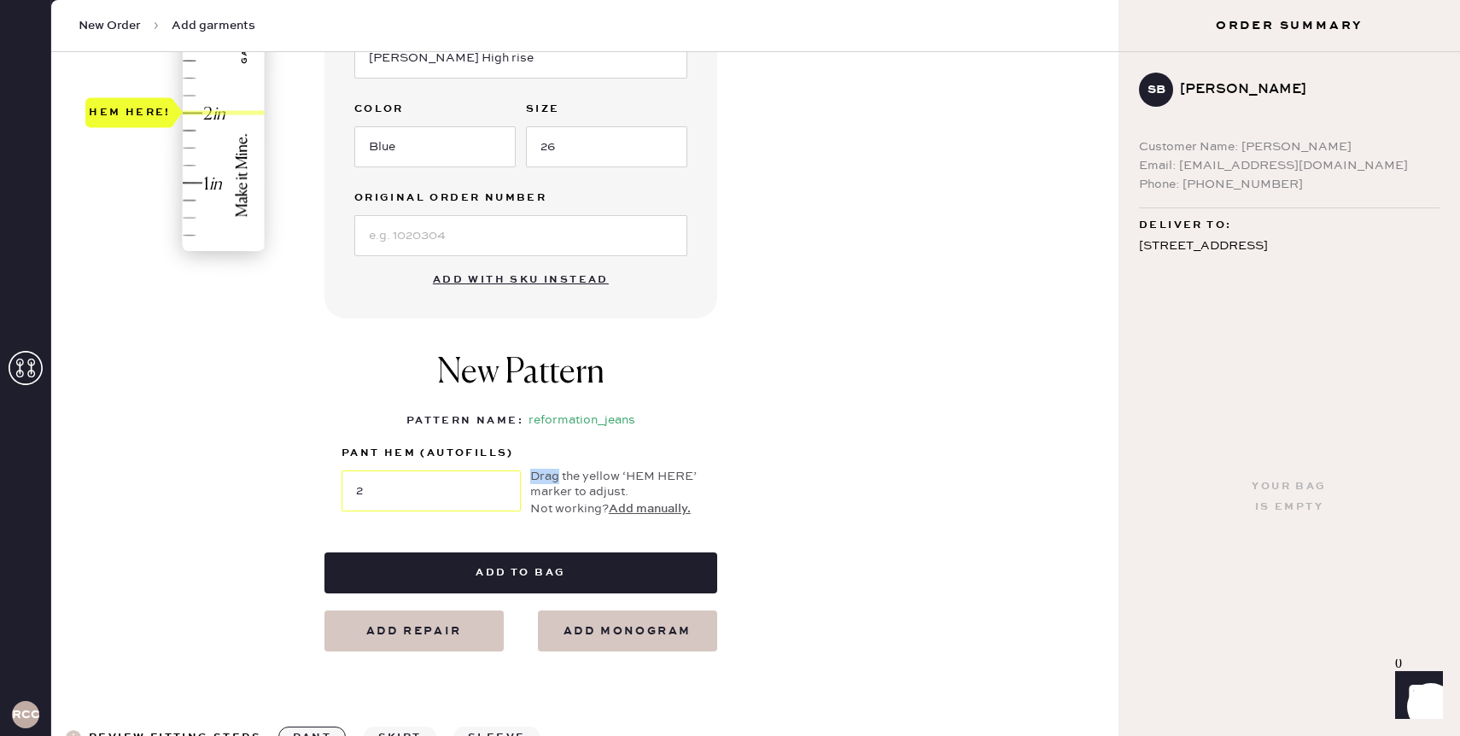
scroll to position [515, 0]
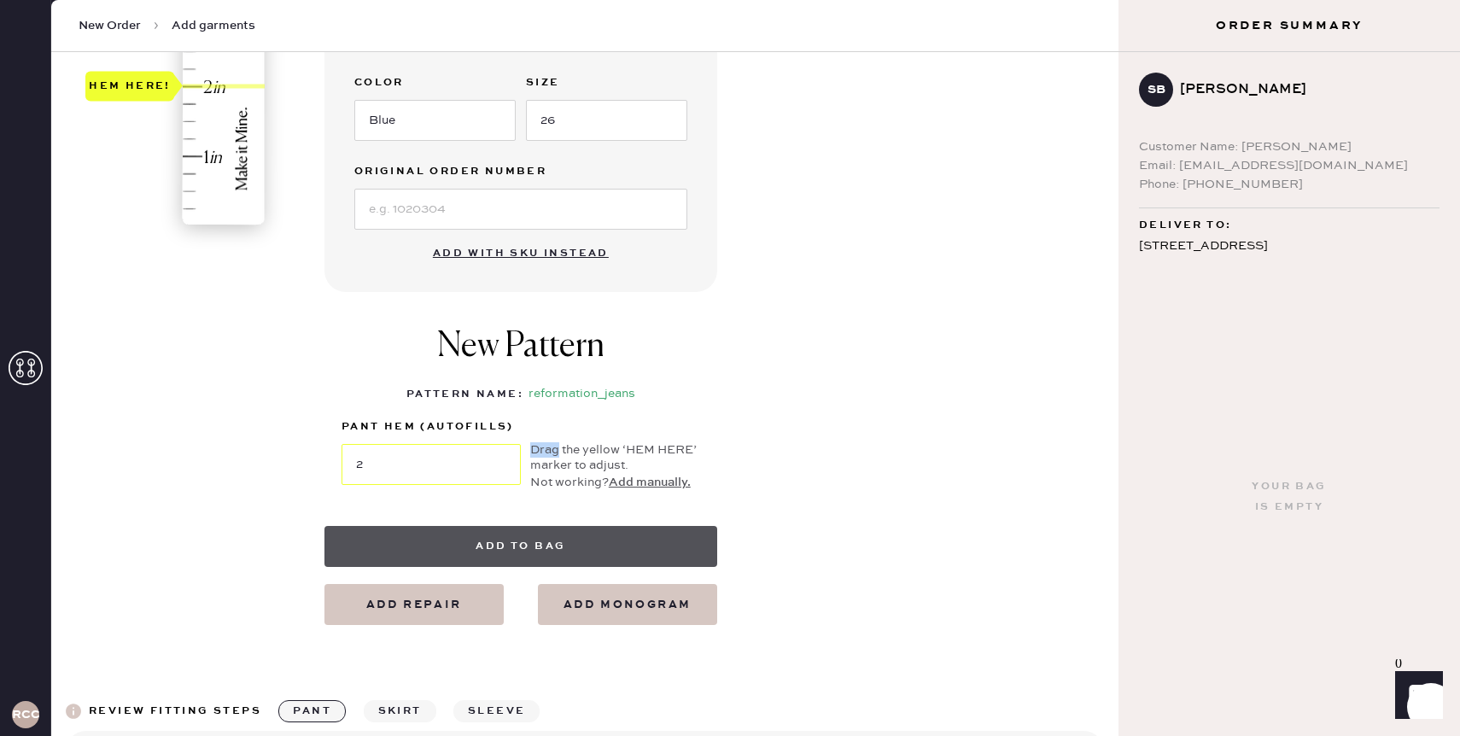
click at [639, 544] on button "Add to bag" at bounding box center [521, 546] width 393 height 41
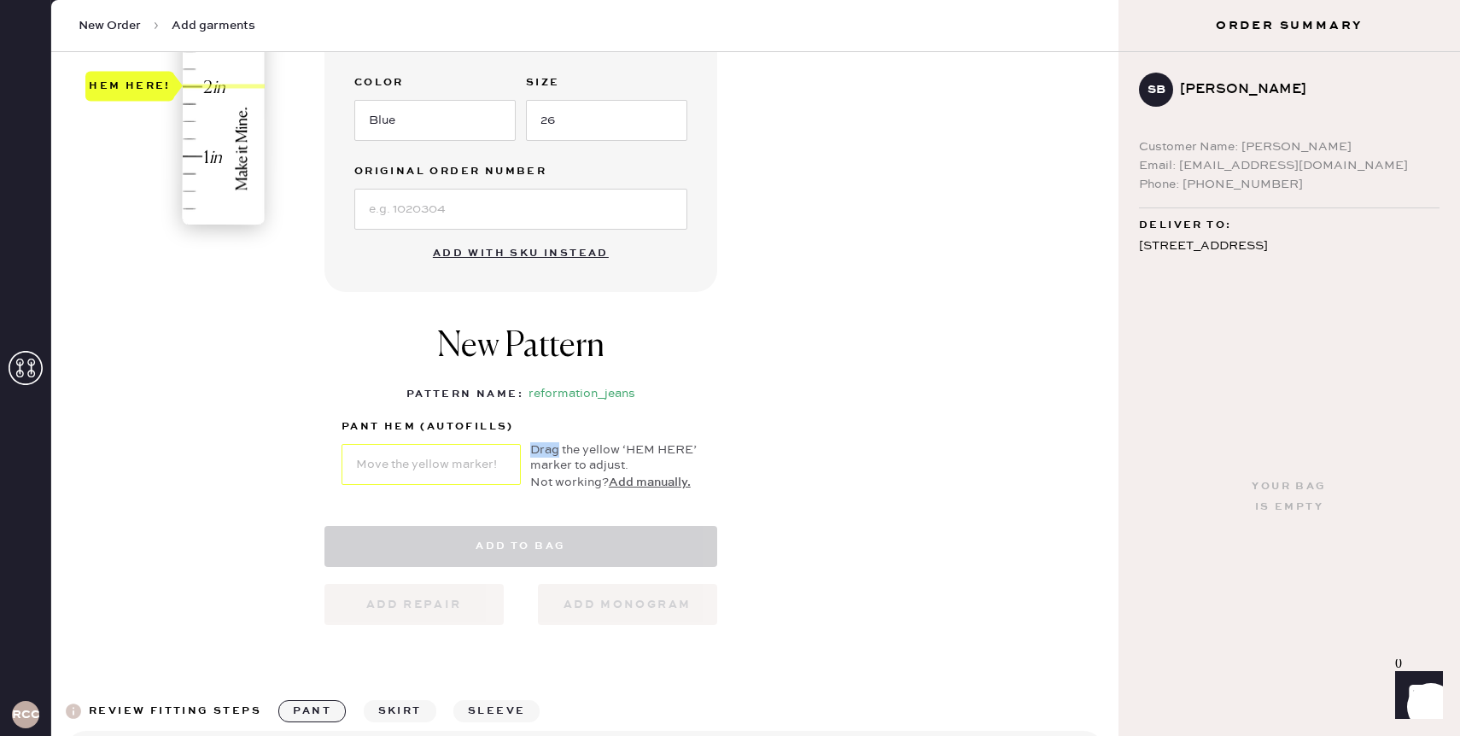
select select "2"
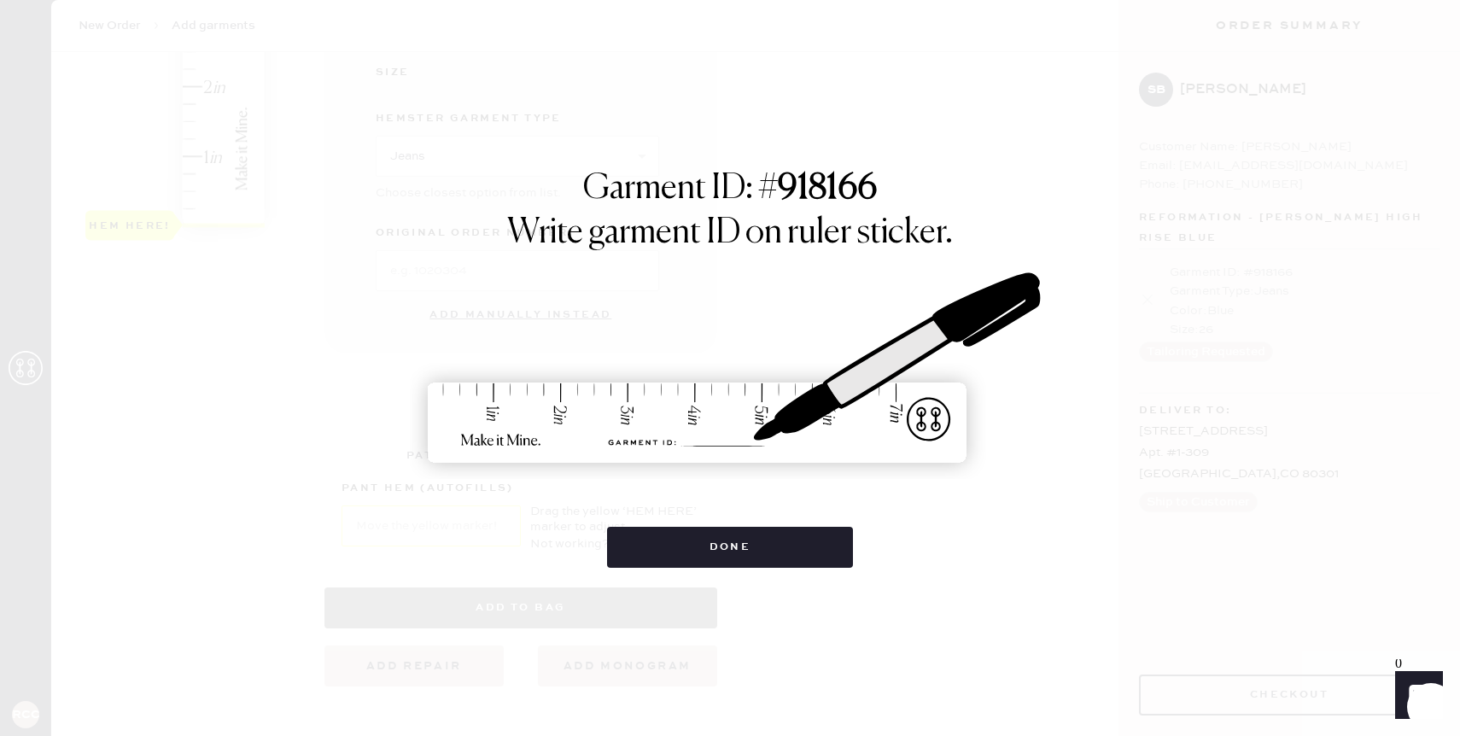
scroll to position [1011, 0]
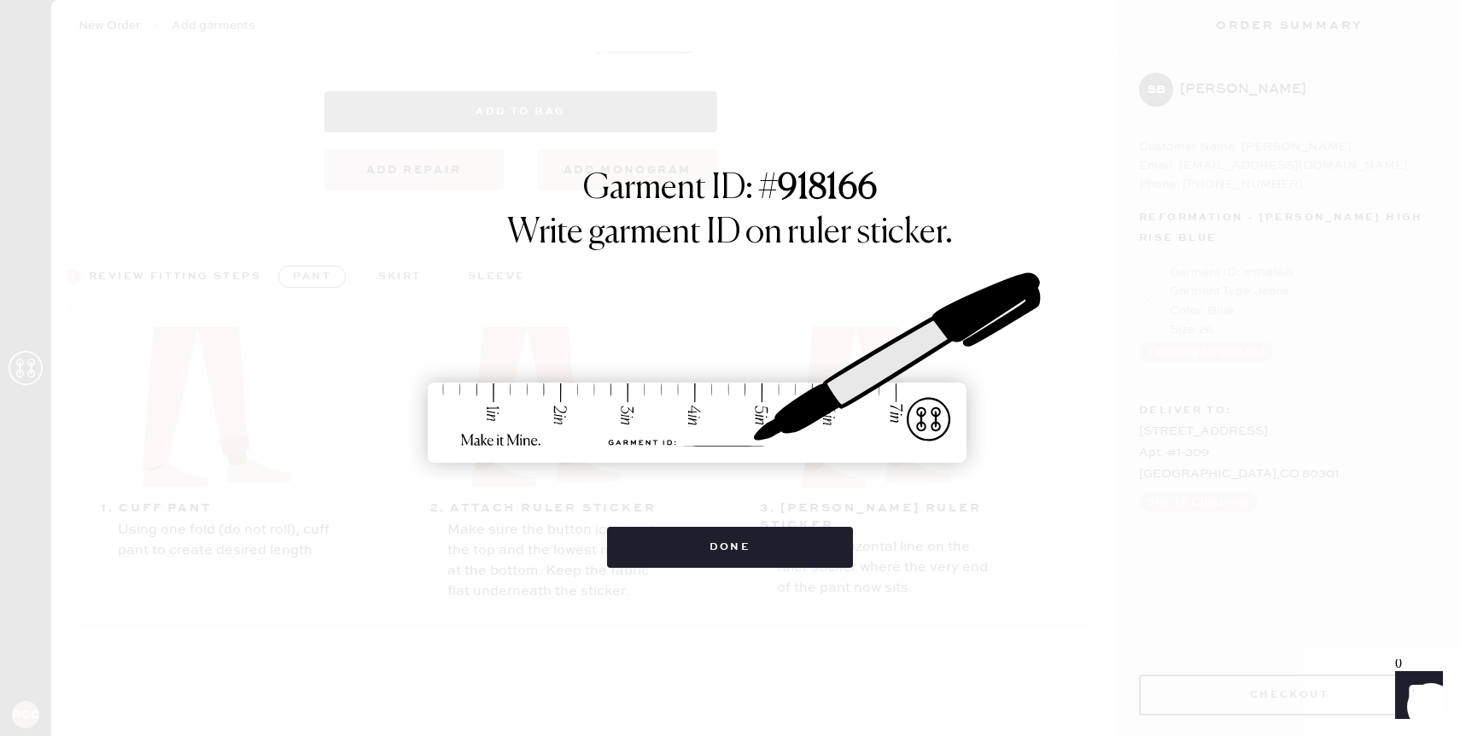
click at [639, 544] on button "Done" at bounding box center [730, 547] width 247 height 41
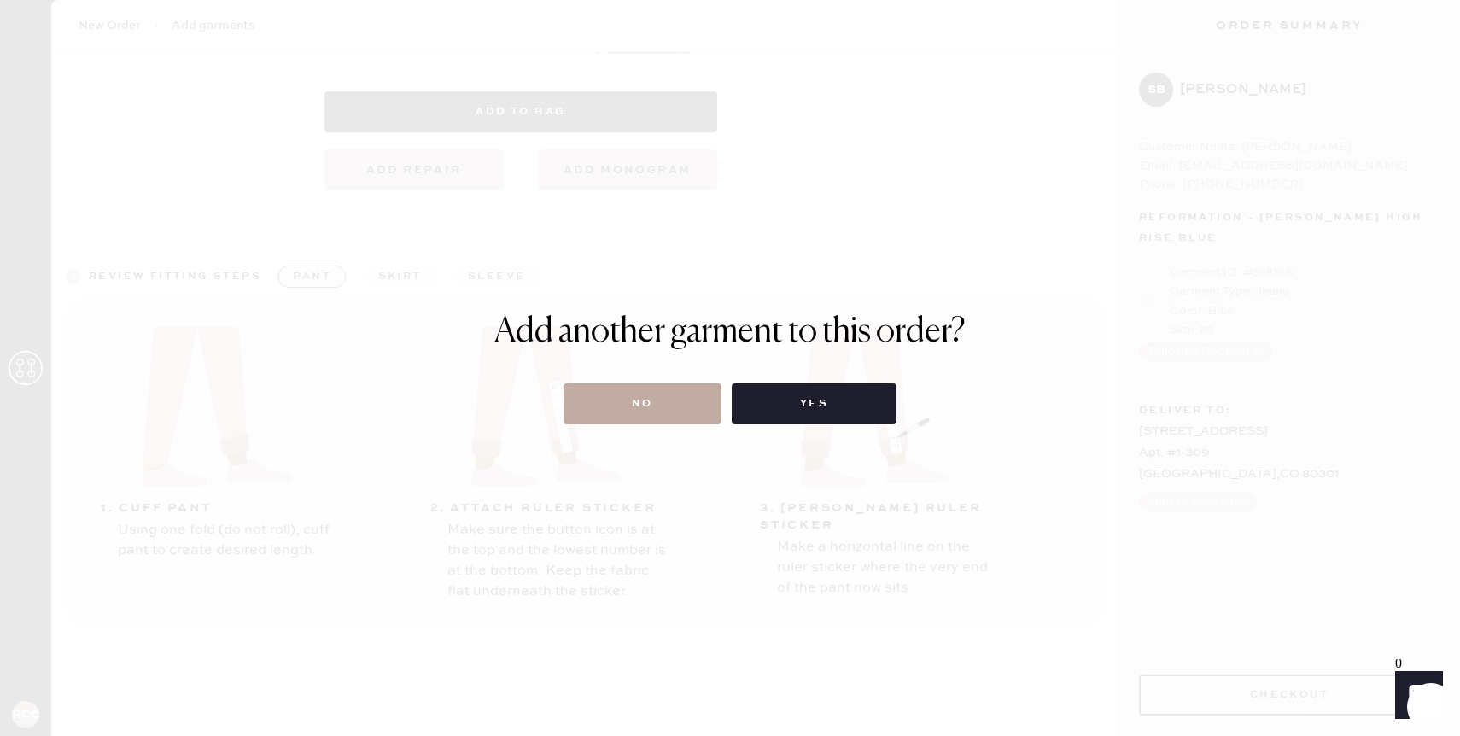
click at [680, 404] on button "No" at bounding box center [643, 403] width 158 height 41
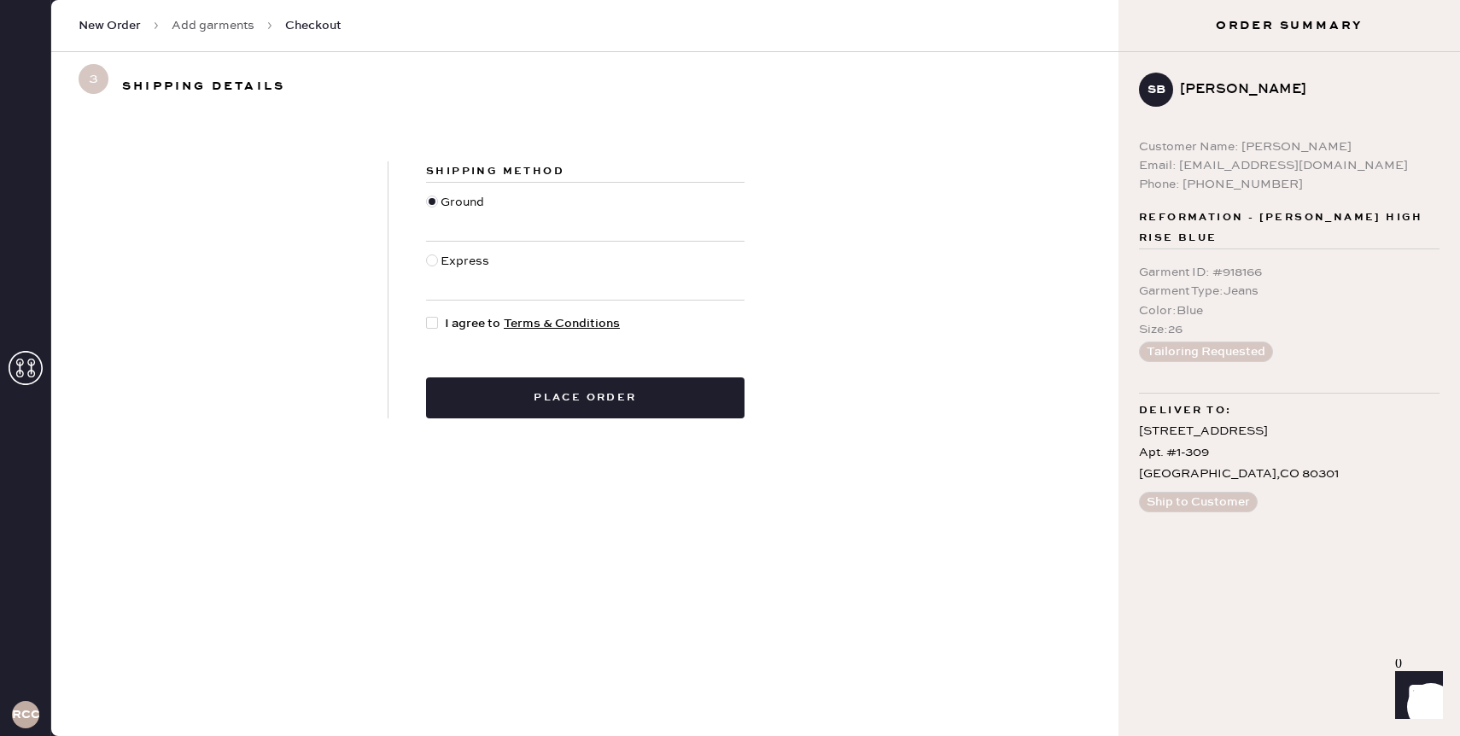
click at [428, 318] on div at bounding box center [432, 323] width 12 height 12
click at [427, 315] on input "I agree to Terms & Conditions" at bounding box center [426, 314] width 1 height 1
checkbox input "true"
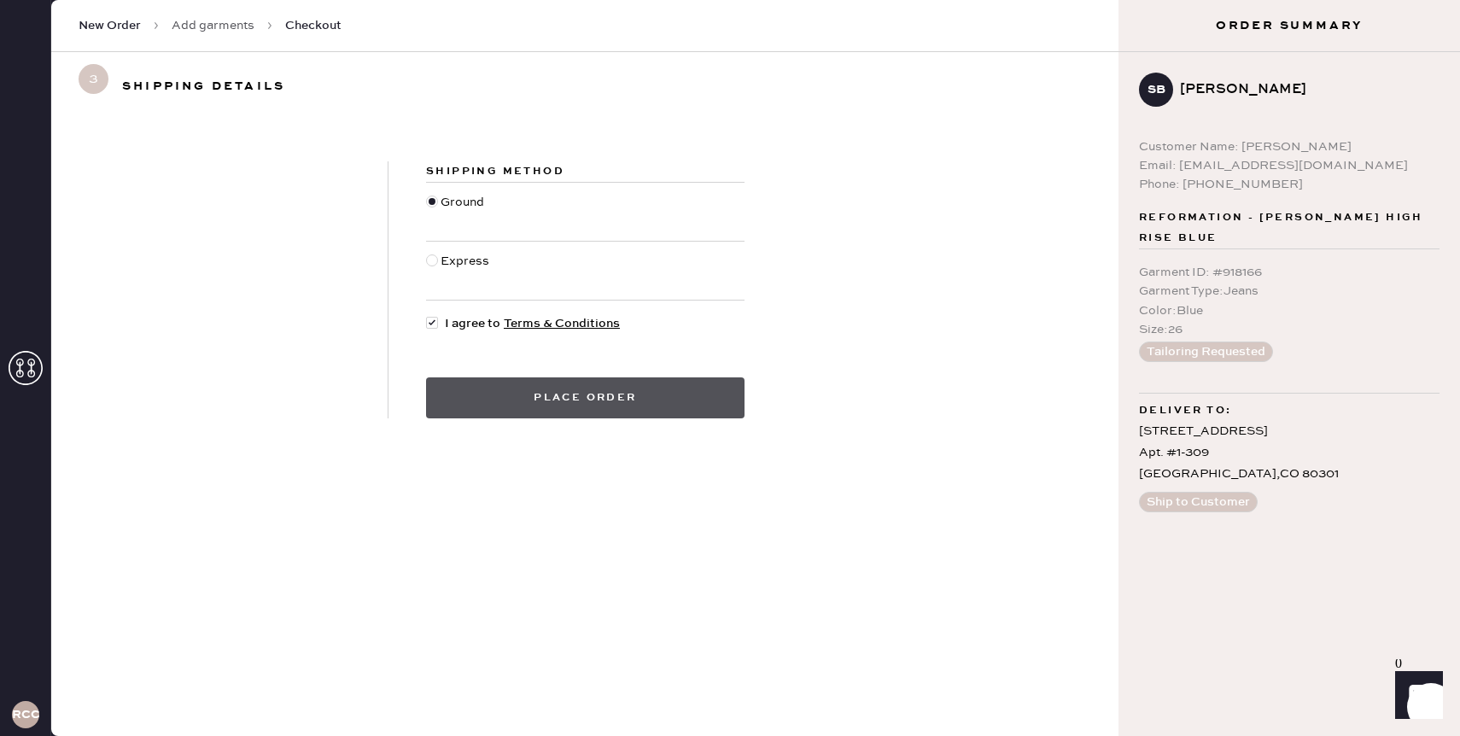
click at [526, 392] on button "Place order" at bounding box center [585, 397] width 319 height 41
